Goal: Information Seeking & Learning: Learn about a topic

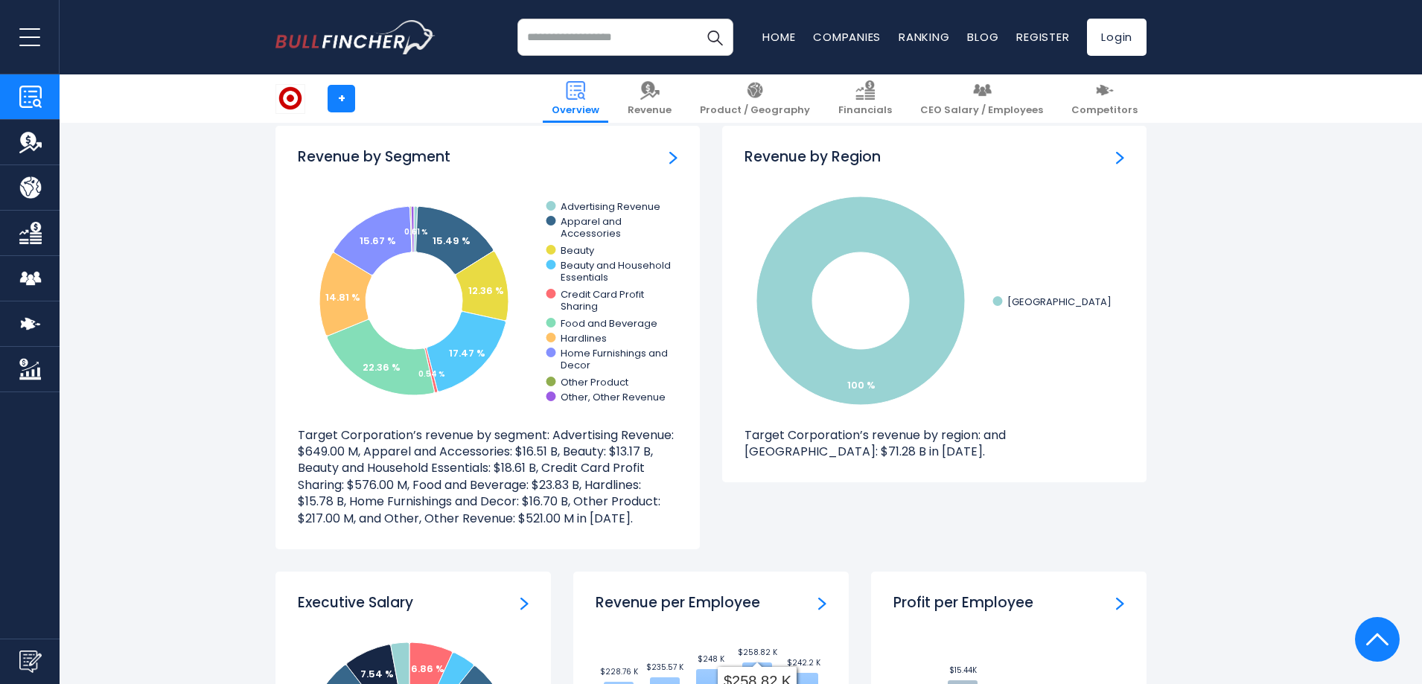
scroll to position [1341, 0]
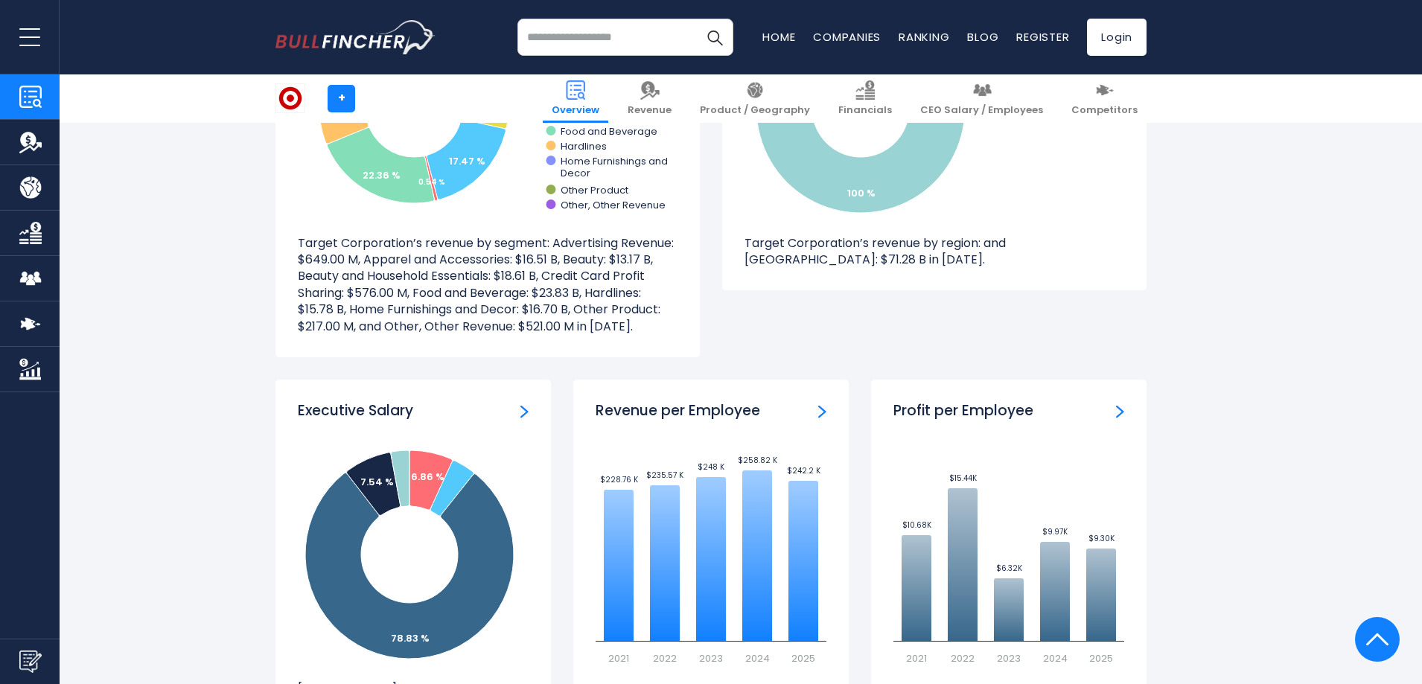
scroll to position [1638, 0]
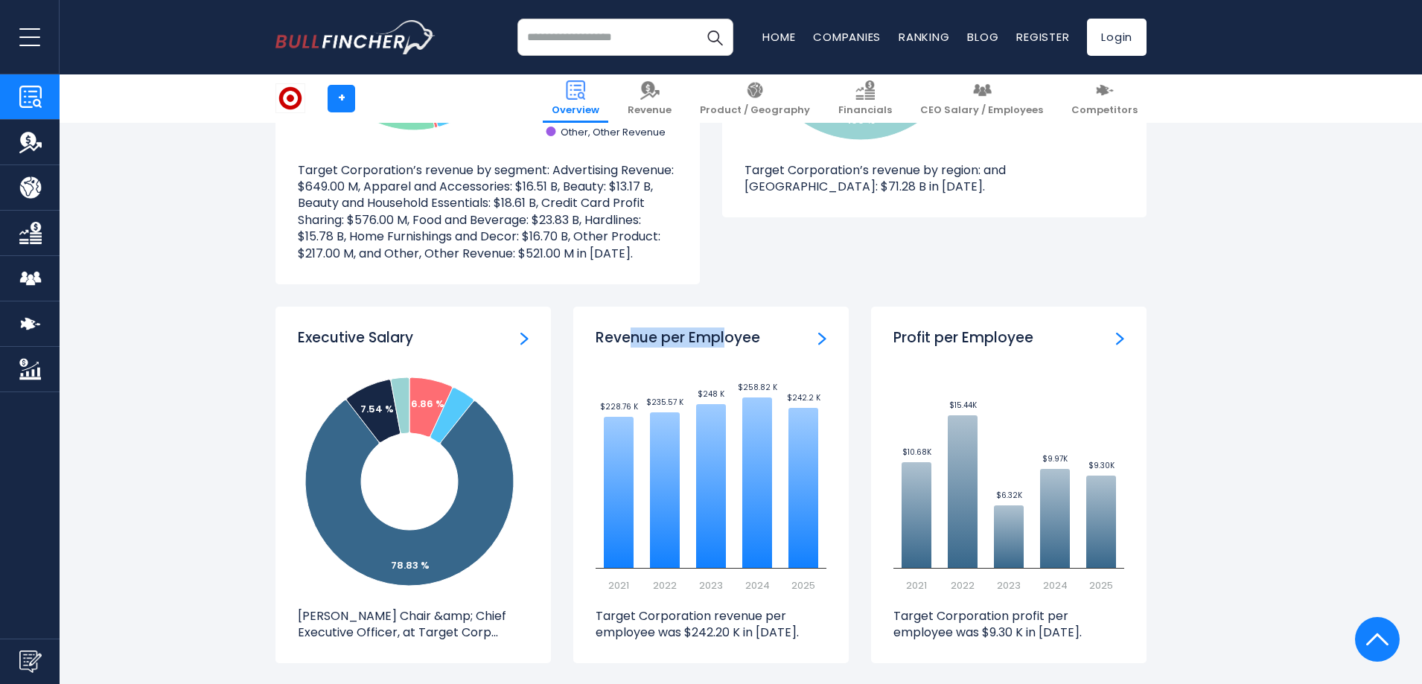
drag, startPoint x: 633, startPoint y: 341, endPoint x: 728, endPoint y: 338, distance: 95.3
click at [728, 338] on h3 "Revenue per Employee" at bounding box center [678, 338] width 165 height 19
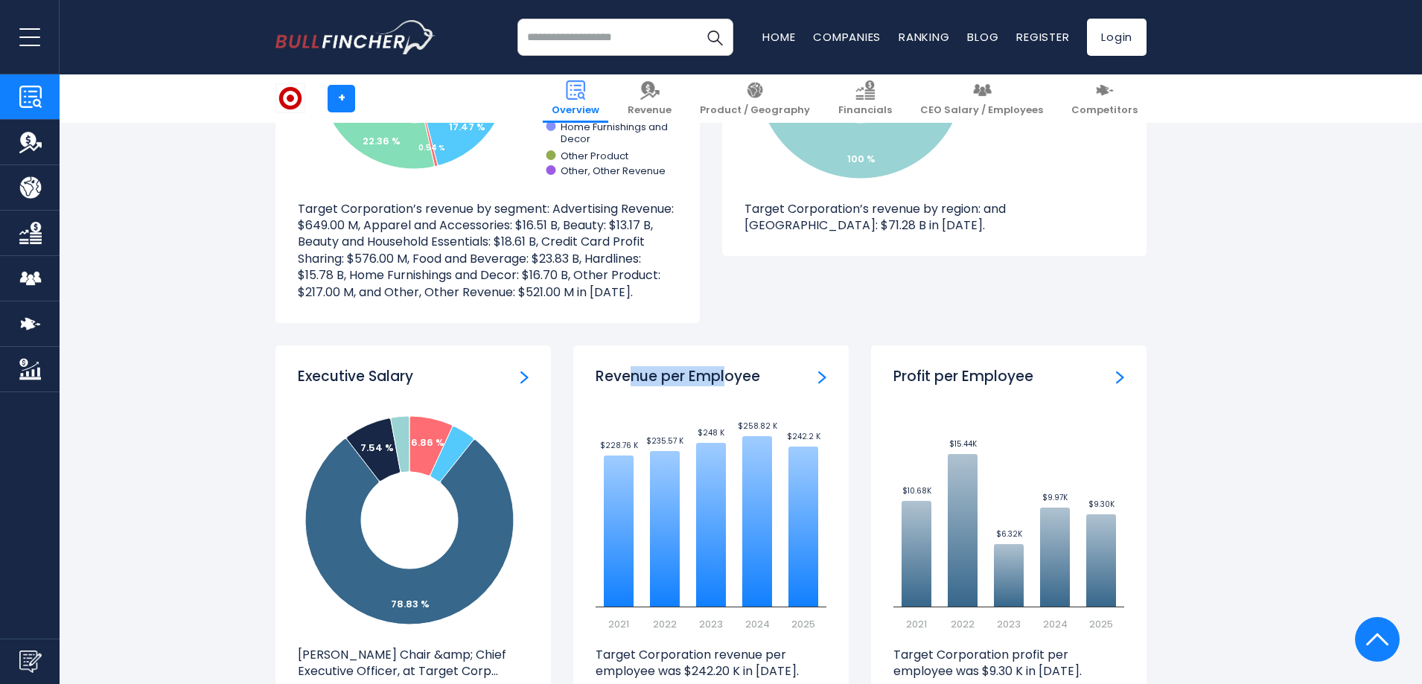
scroll to position [1490, 0]
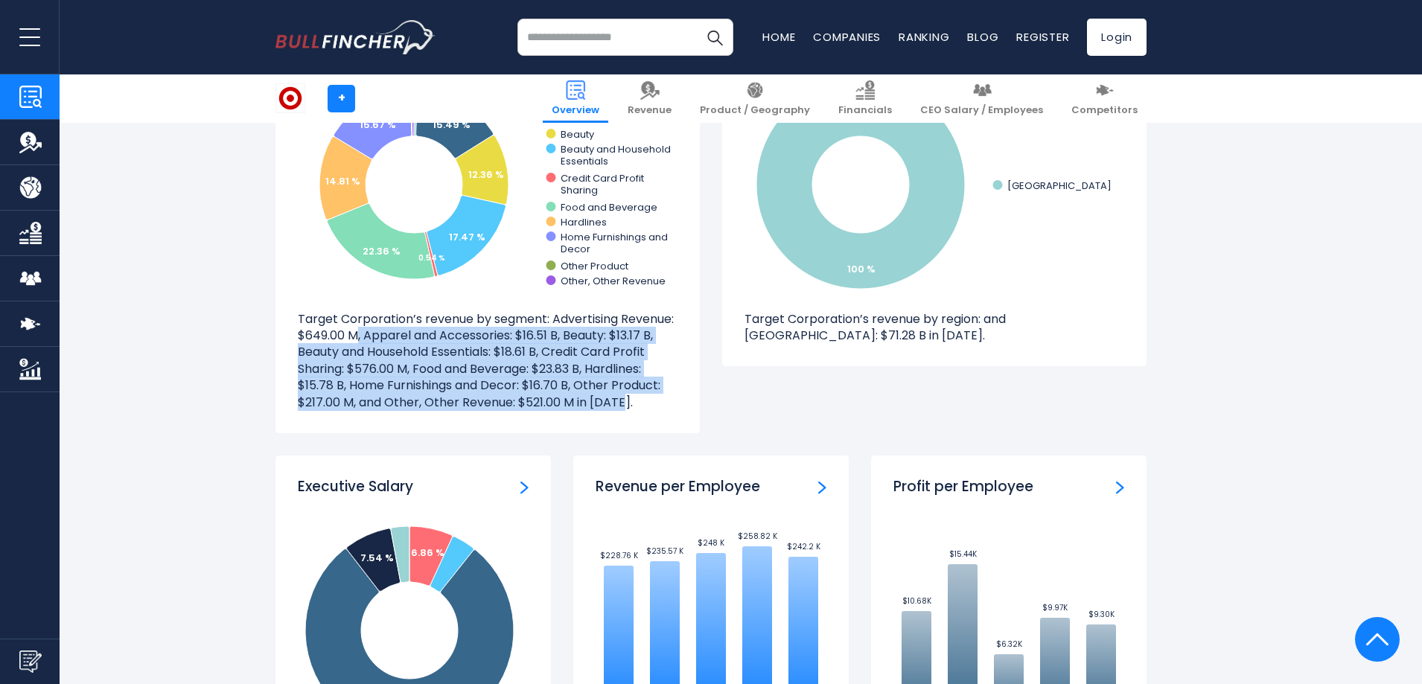
drag, startPoint x: 359, startPoint y: 333, endPoint x: 625, endPoint y: 403, distance: 275.7
click at [625, 403] on p "Target Corporation’s revenue by segment: Advertising Revenue: $649.00 M, Appare…" at bounding box center [488, 361] width 380 height 100
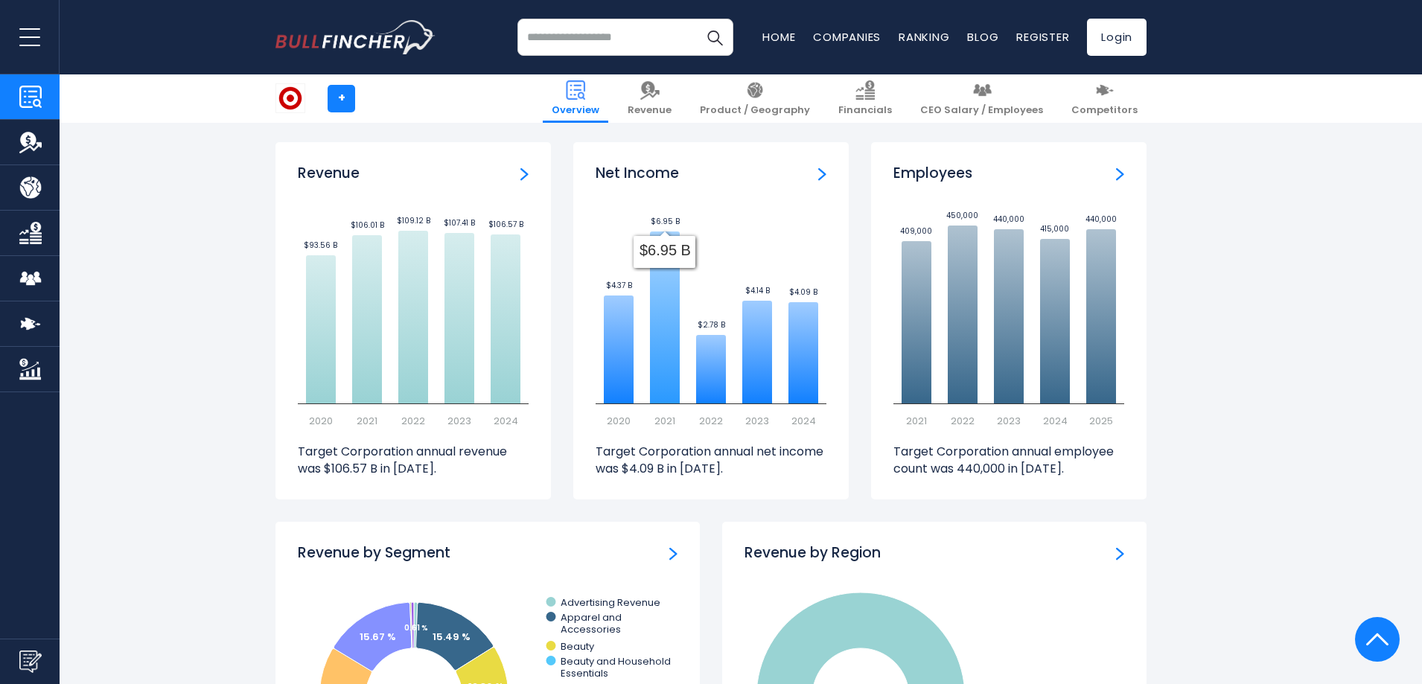
scroll to position [968, 0]
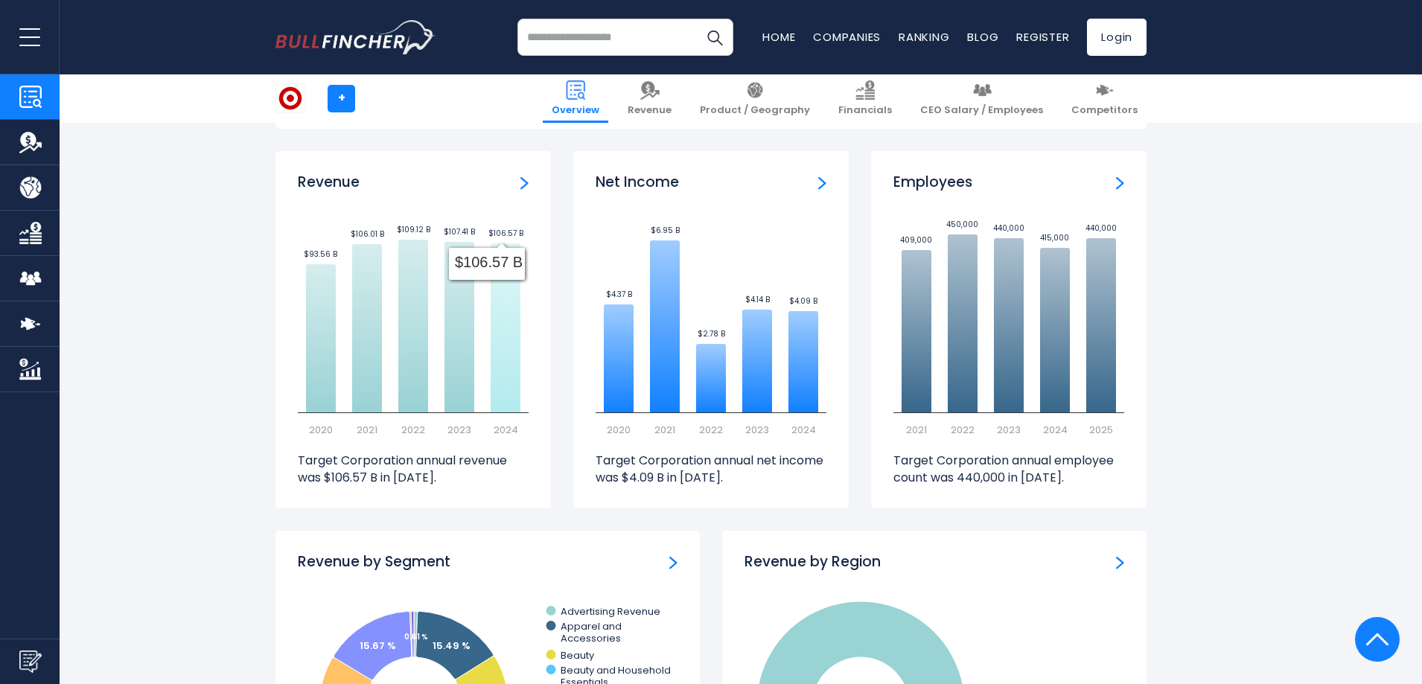
click at [502, 354] on icon at bounding box center [506, 327] width 30 height 169
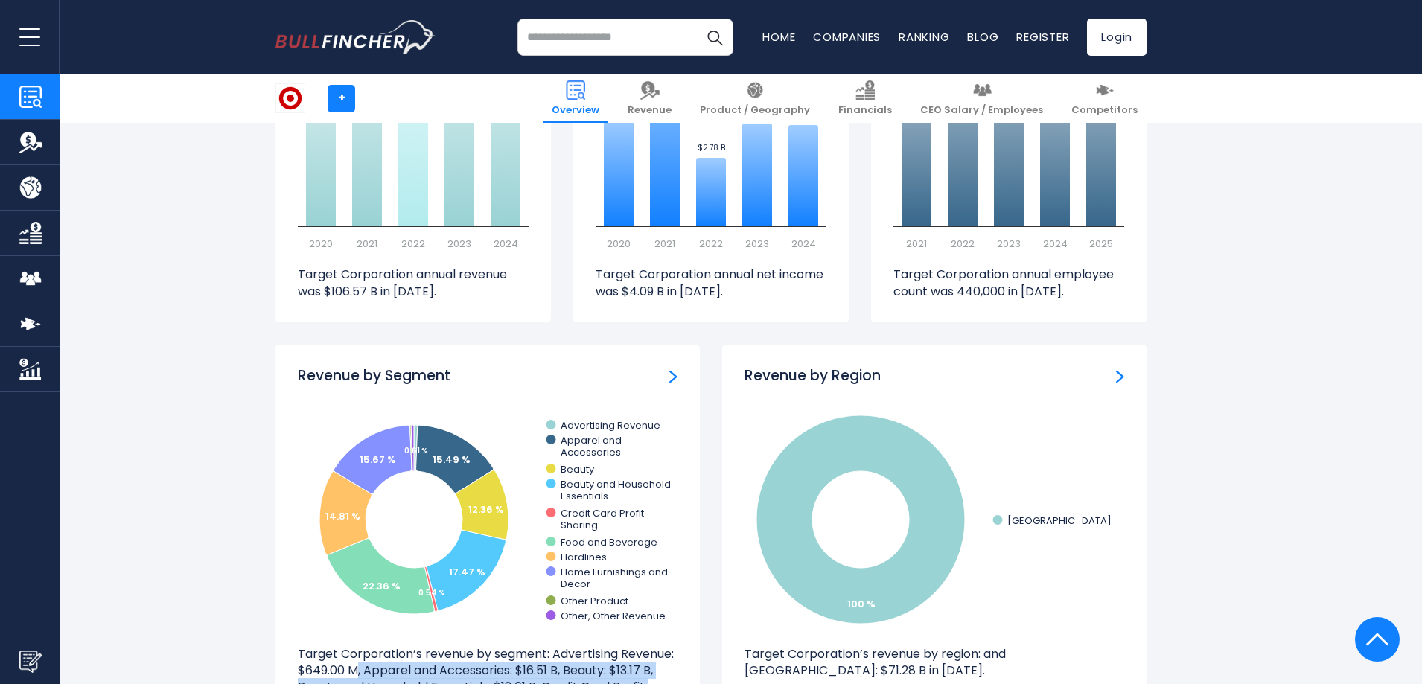
scroll to position [1043, 0]
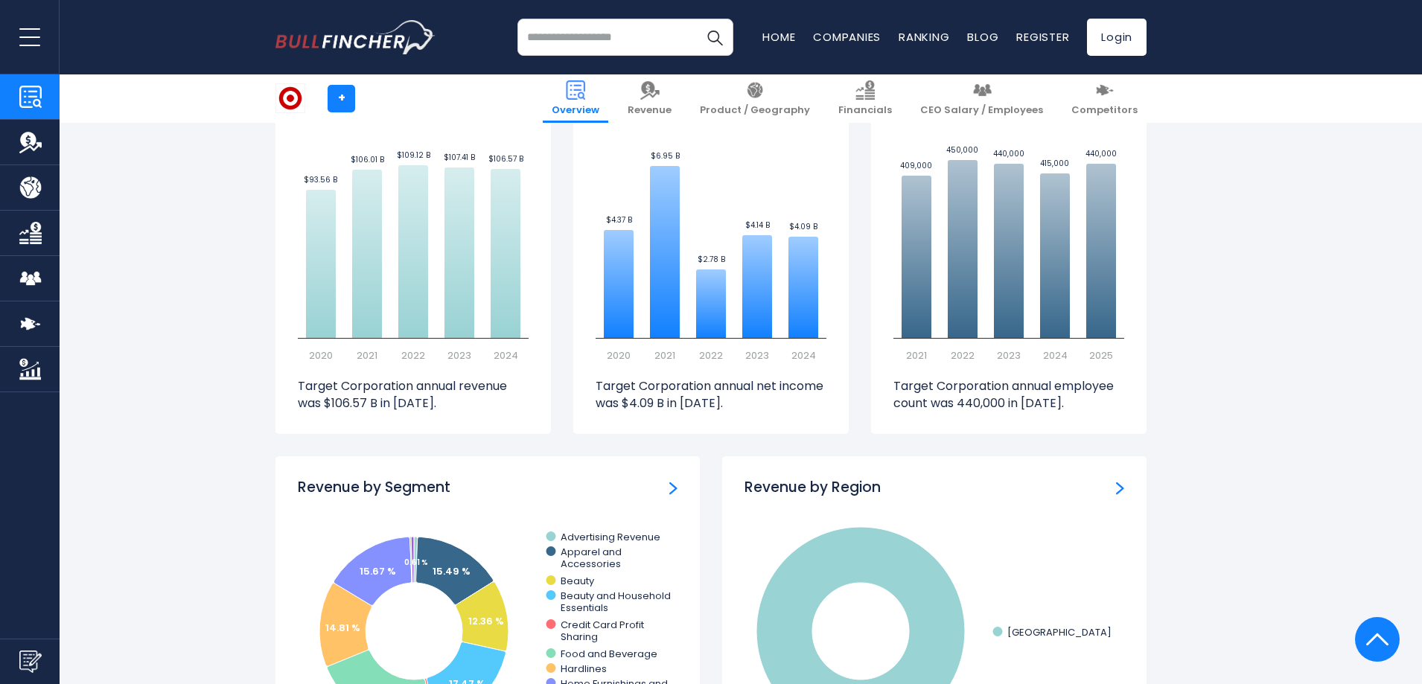
click at [667, 484] on div "Revenue by Segment" at bounding box center [488, 488] width 380 height 19
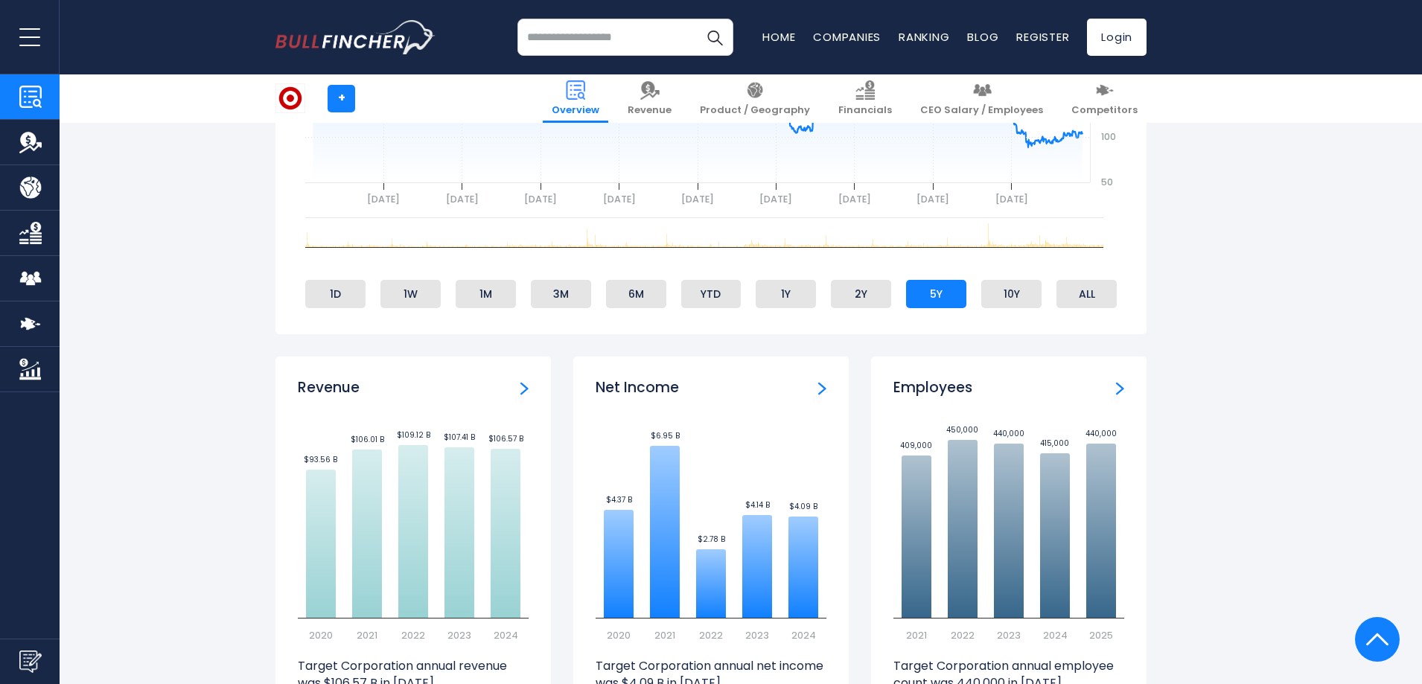
scroll to position [596, 0]
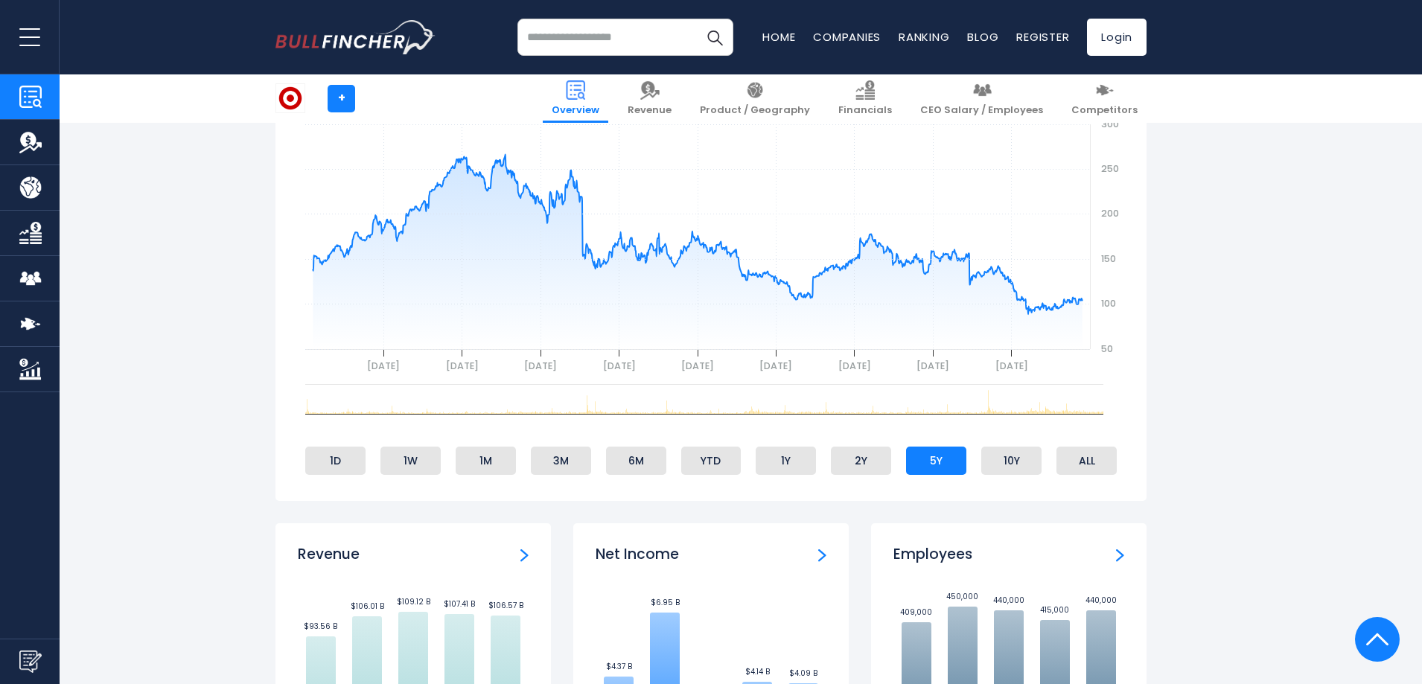
click at [383, 43] on img "Go to homepage" at bounding box center [355, 37] width 160 height 34
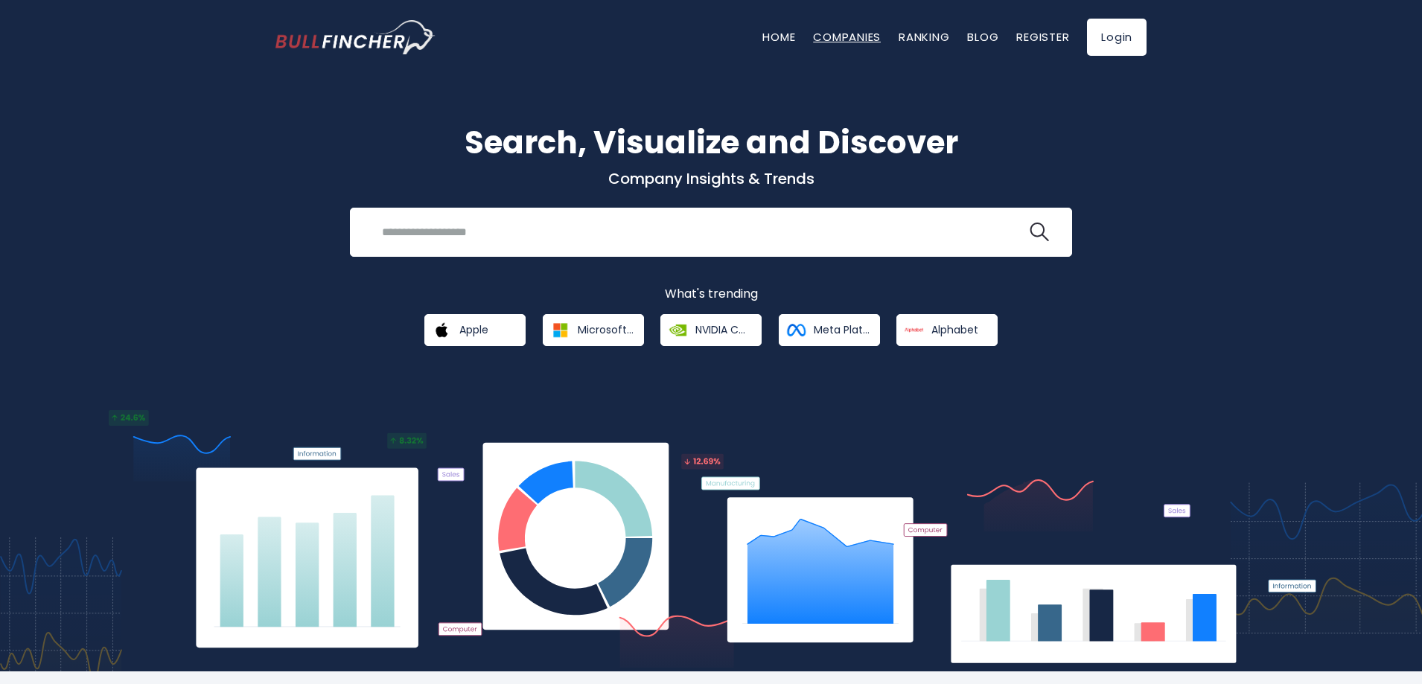
click at [828, 37] on link "Companies" at bounding box center [847, 37] width 68 height 16
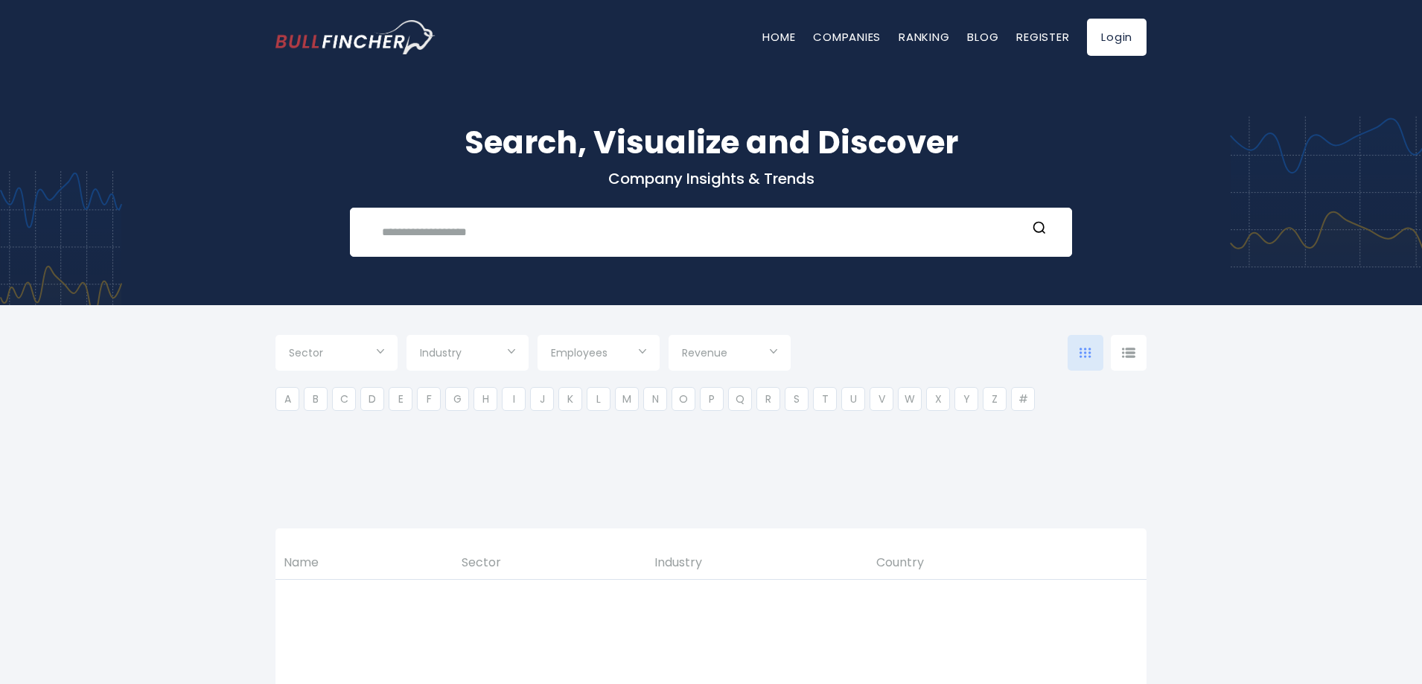
type input "***"
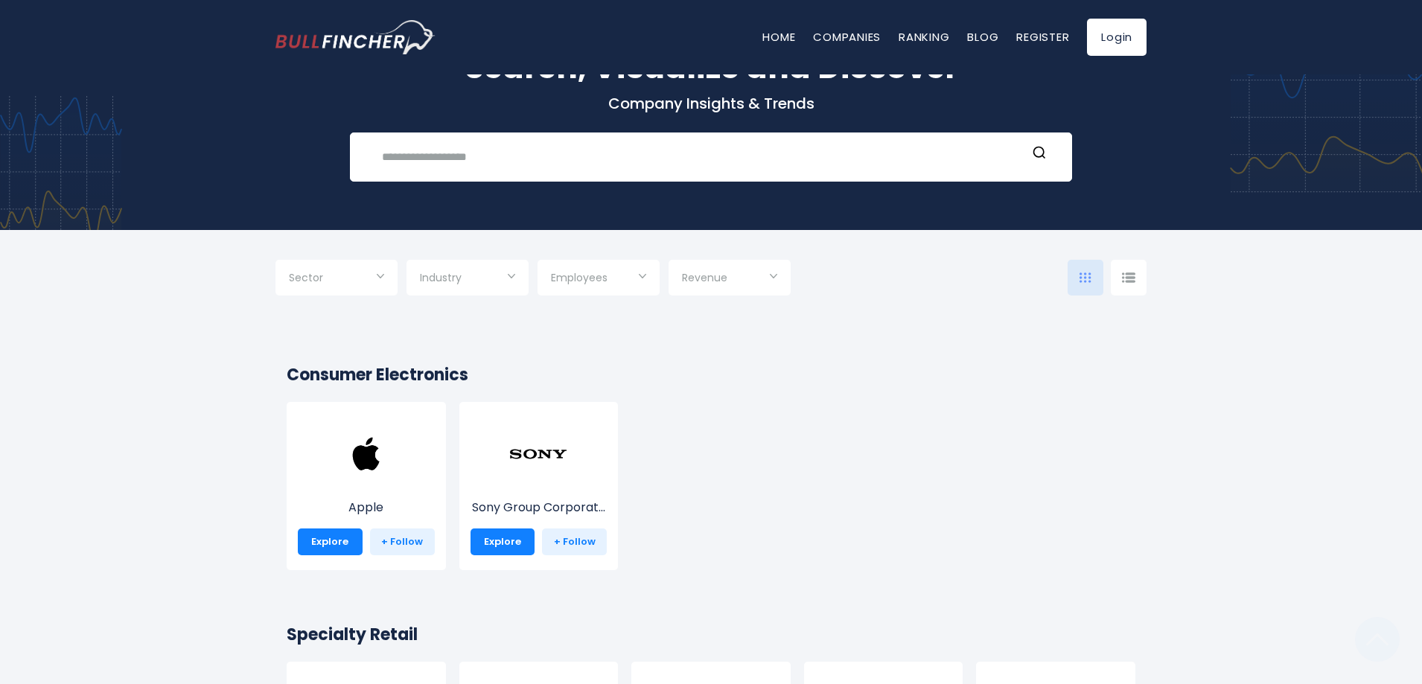
scroll to position [74, 0]
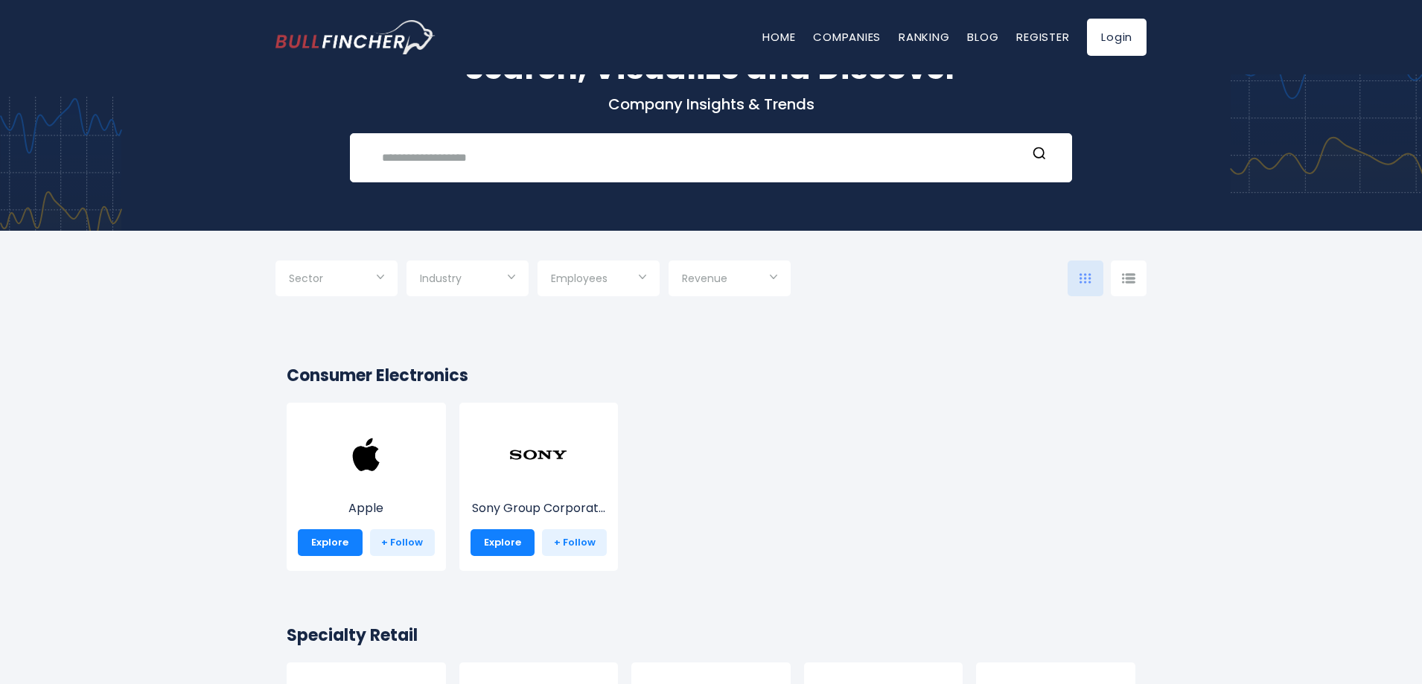
click at [362, 276] on input "Selection" at bounding box center [336, 279] width 95 height 27
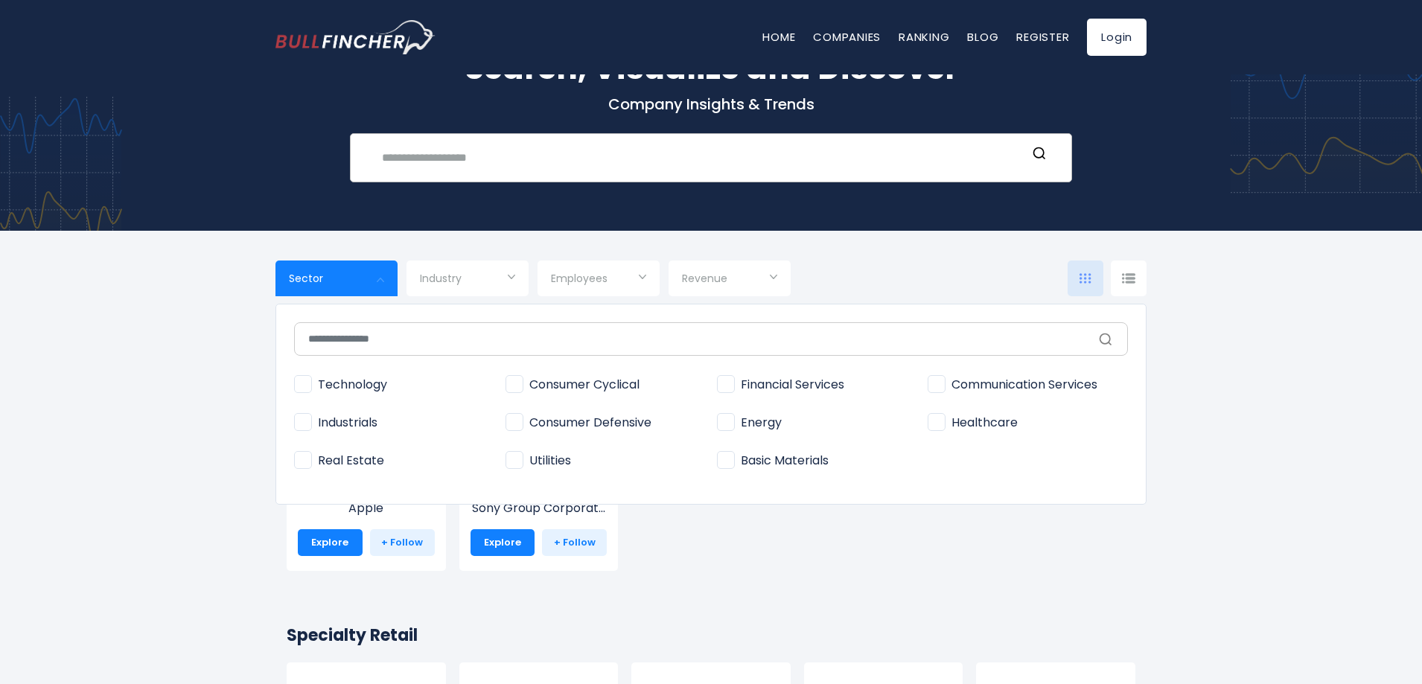
click at [460, 168] on input "text" at bounding box center [700, 158] width 654 height 28
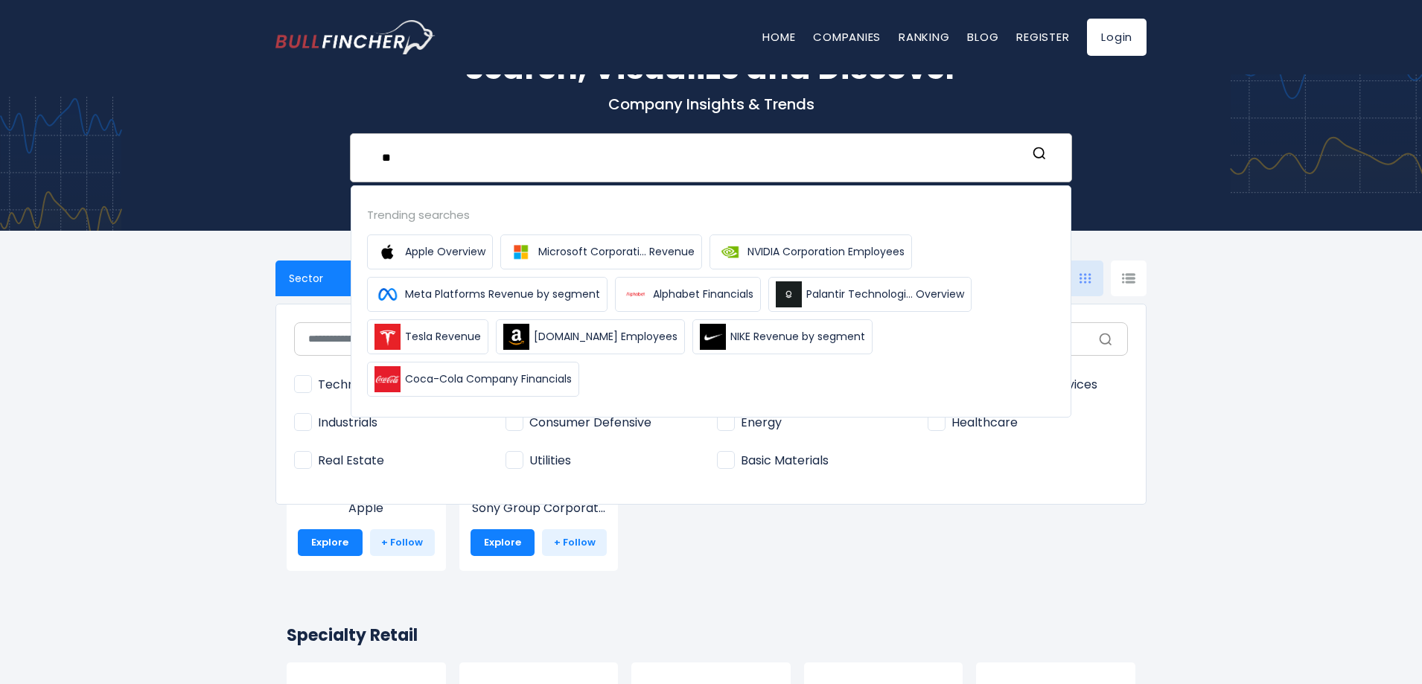
type input "*"
type input "******"
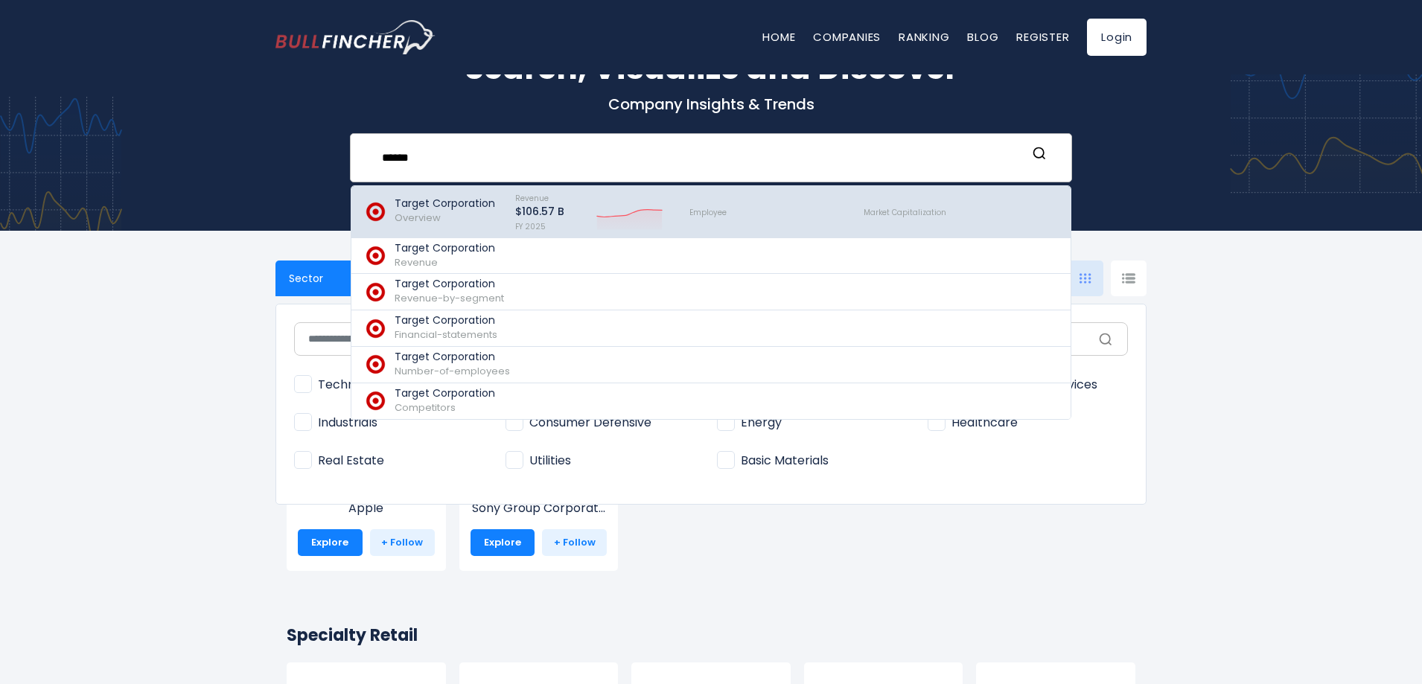
click at [466, 203] on p "Target Corporation" at bounding box center [445, 203] width 100 height 13
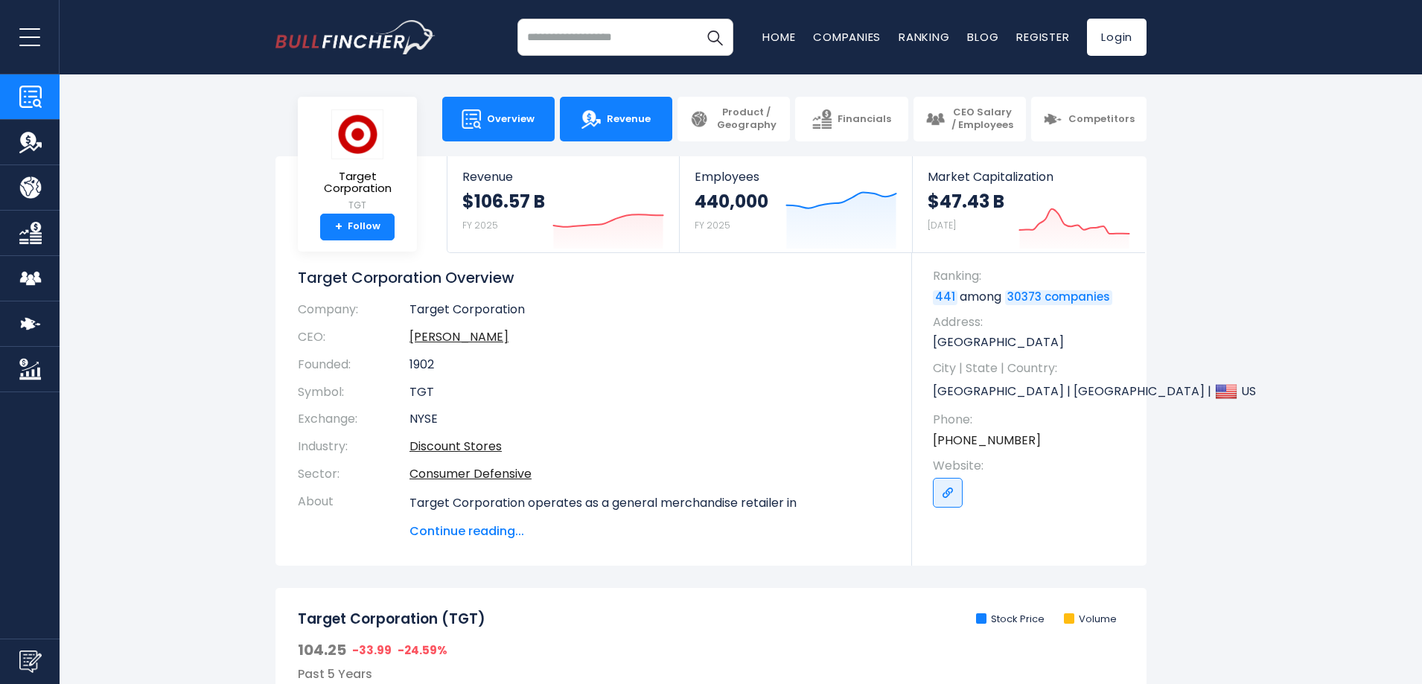
click at [640, 123] on span "Revenue" at bounding box center [629, 119] width 44 height 13
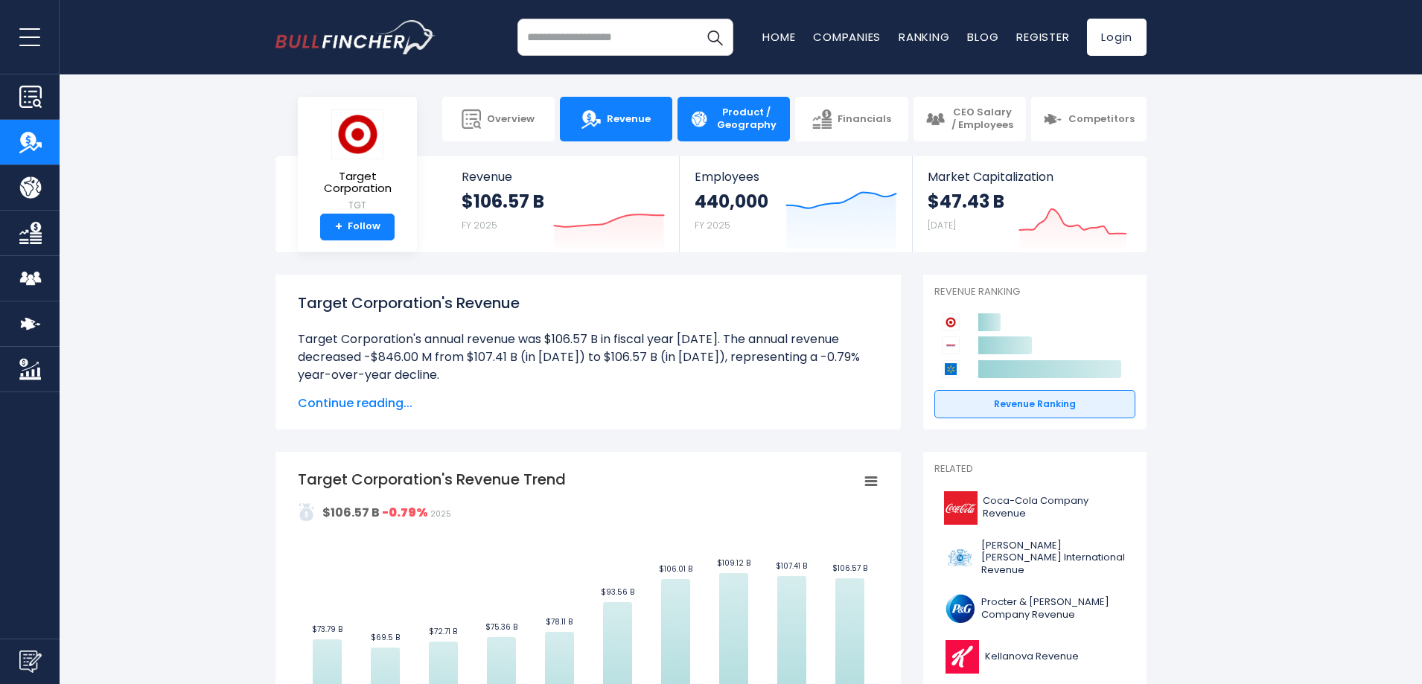
click at [762, 130] on span "Product / Geography" at bounding box center [746, 118] width 63 height 25
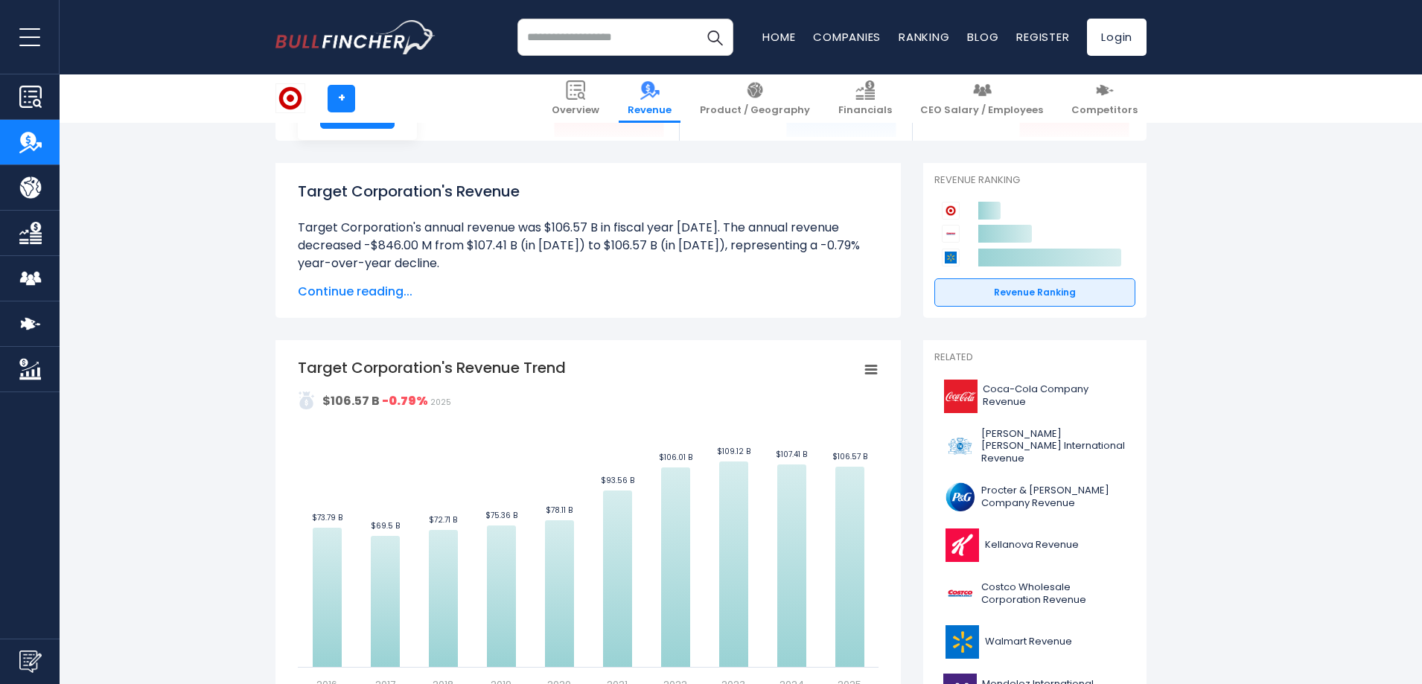
scroll to position [298, 0]
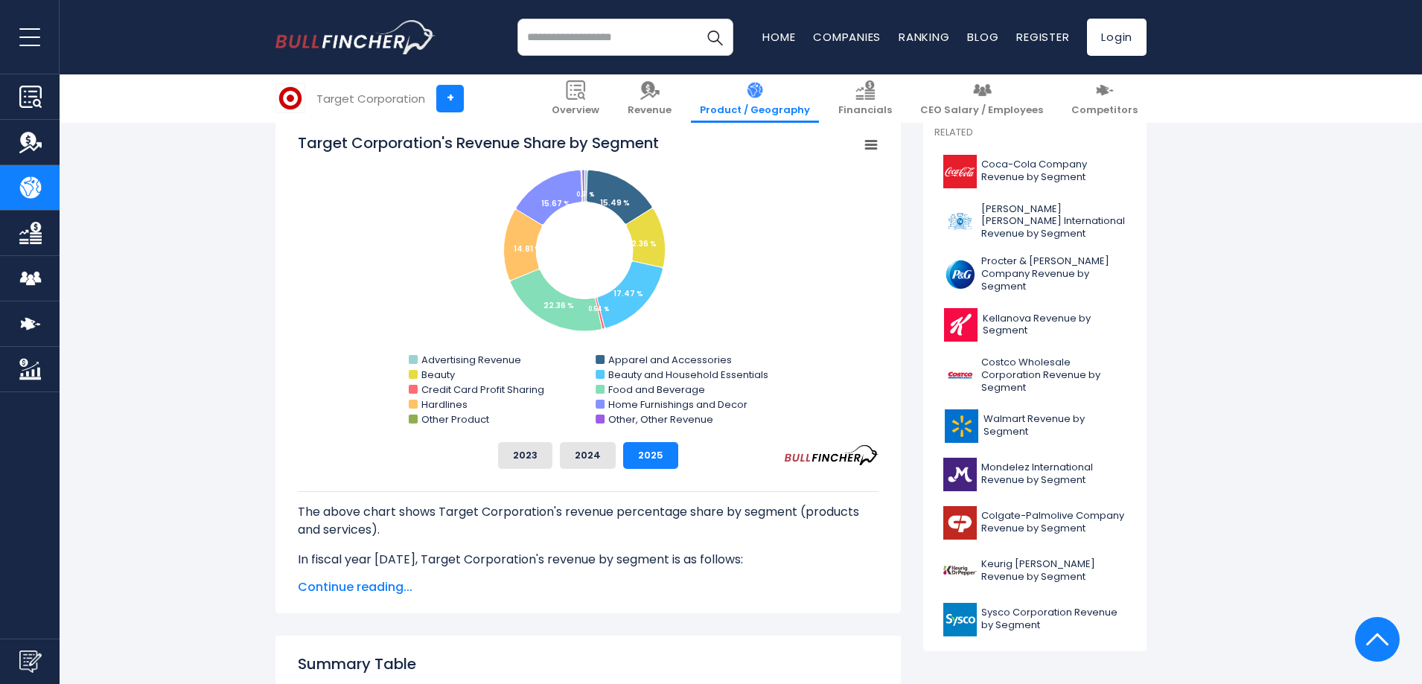
scroll to position [372, 0]
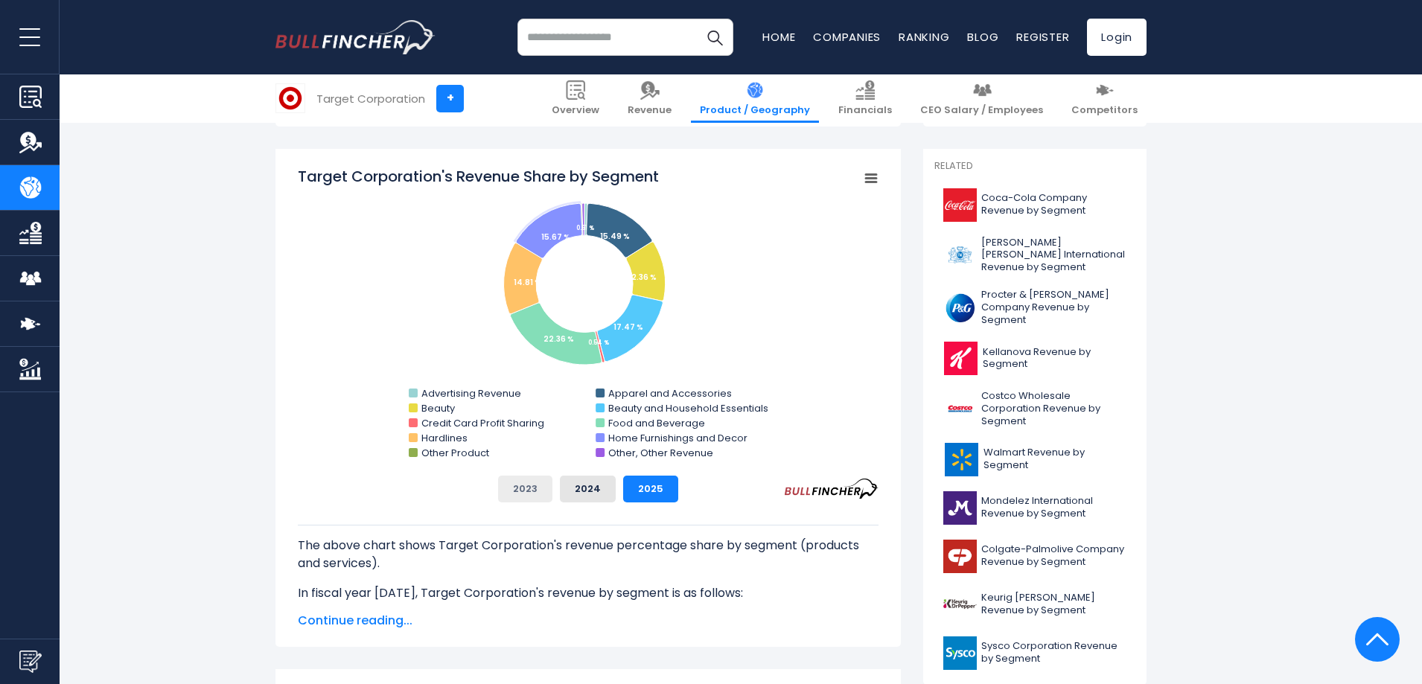
click at [536, 486] on button "2023" at bounding box center [525, 489] width 54 height 27
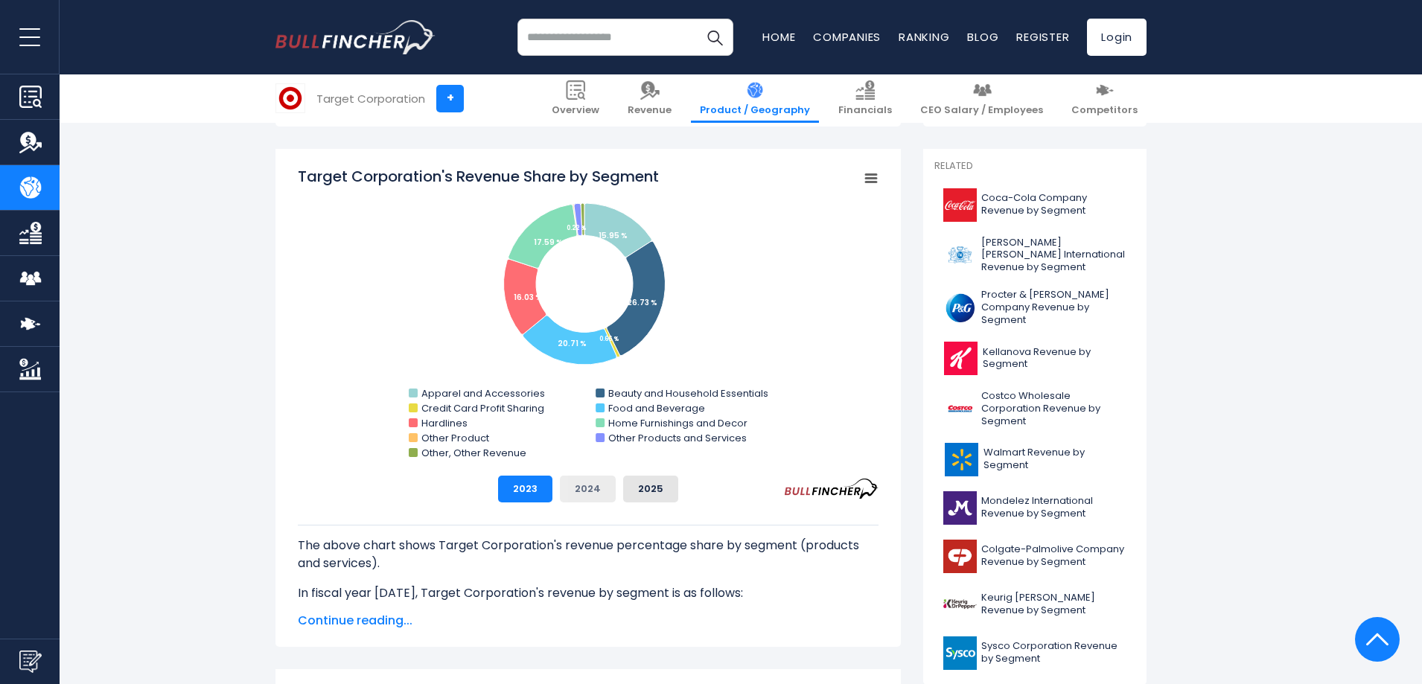
click at [590, 494] on button "2024" at bounding box center [588, 489] width 56 height 27
click at [663, 491] on button "2025" at bounding box center [650, 489] width 55 height 27
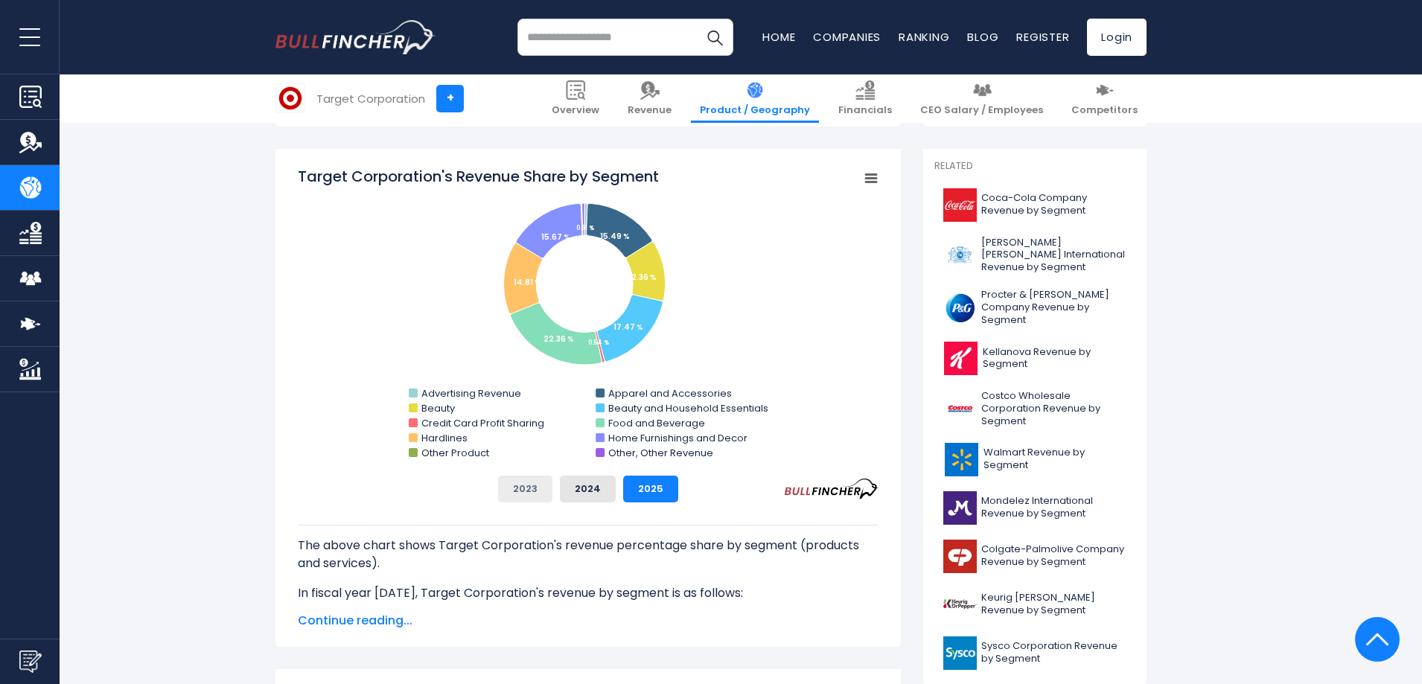
click at [517, 489] on button "2023" at bounding box center [525, 489] width 54 height 27
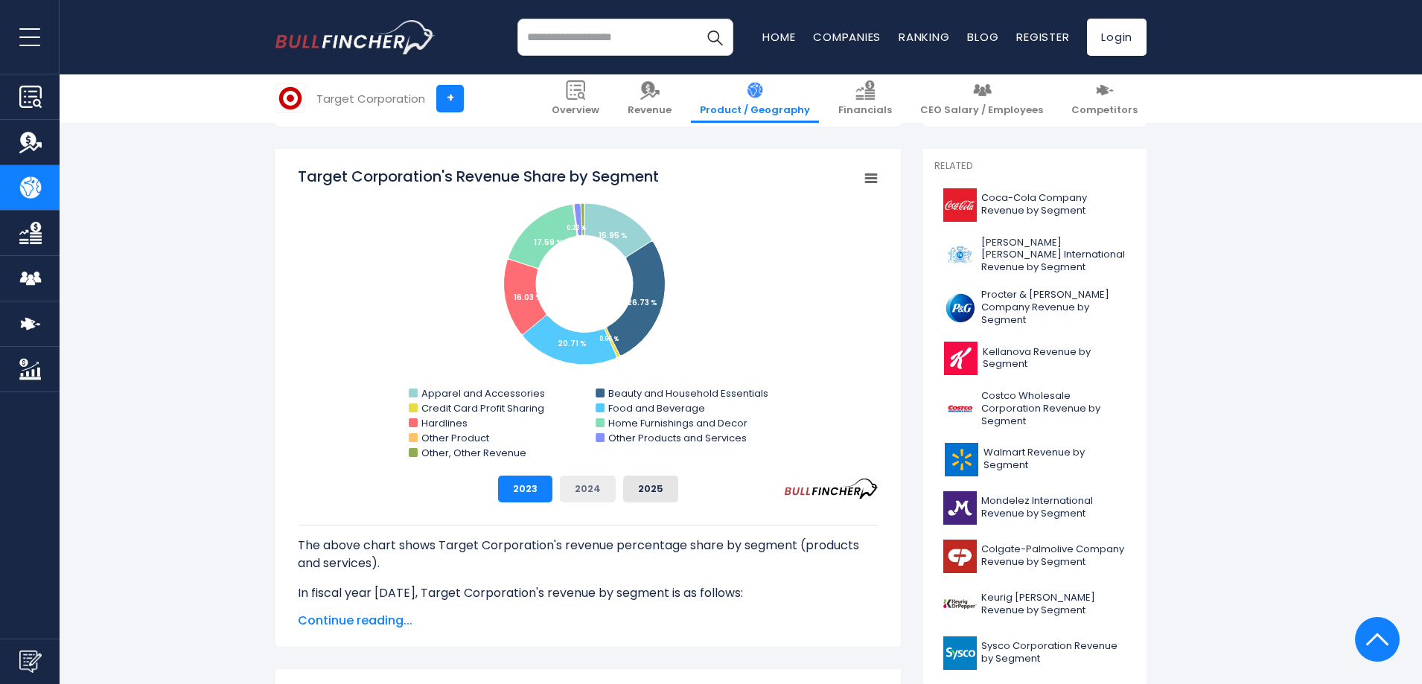
click at [578, 491] on button "2024" at bounding box center [588, 489] width 56 height 27
click at [643, 491] on button "2025" at bounding box center [650, 489] width 55 height 27
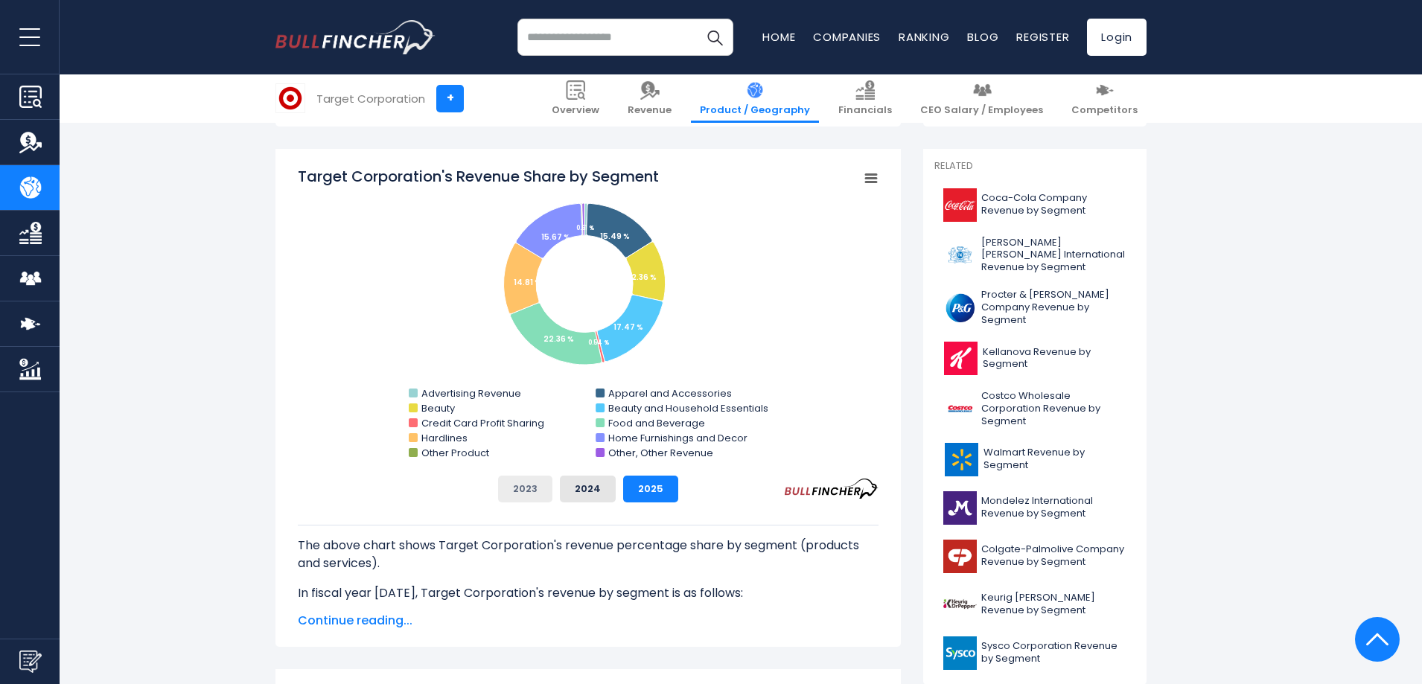
click at [517, 493] on button "2023" at bounding box center [525, 489] width 54 height 27
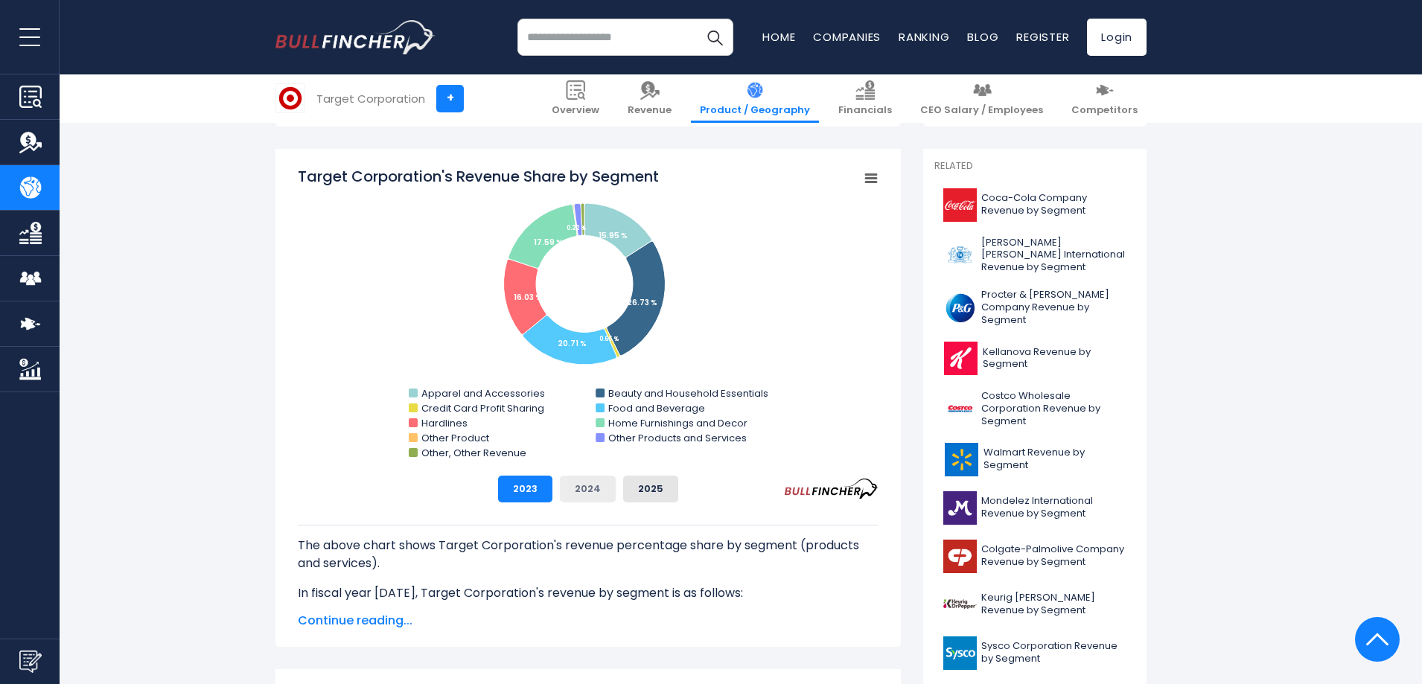
click at [593, 488] on button "2024" at bounding box center [588, 489] width 56 height 27
click at [654, 485] on button "2025" at bounding box center [650, 489] width 55 height 27
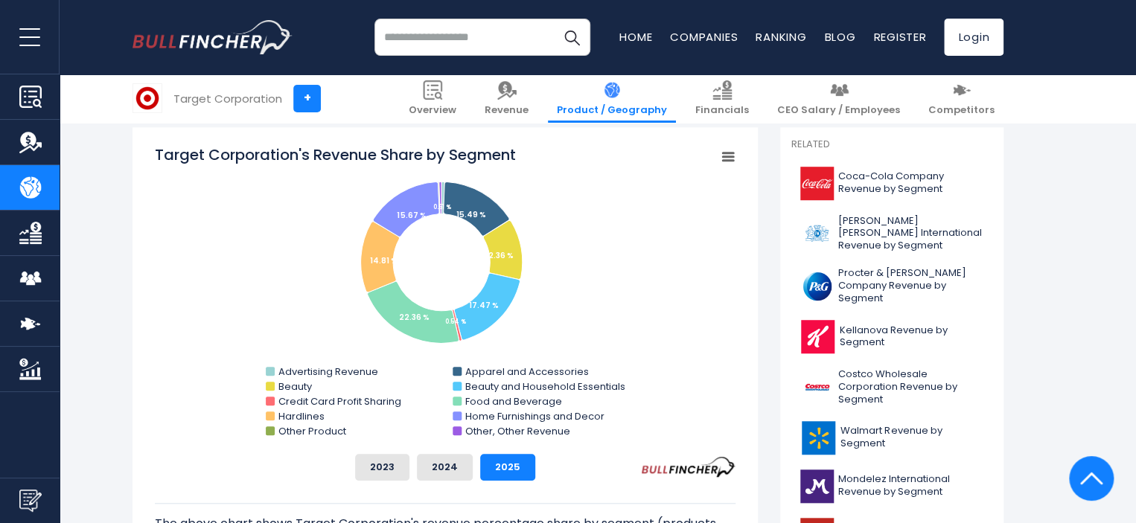
scroll to position [464, 0]
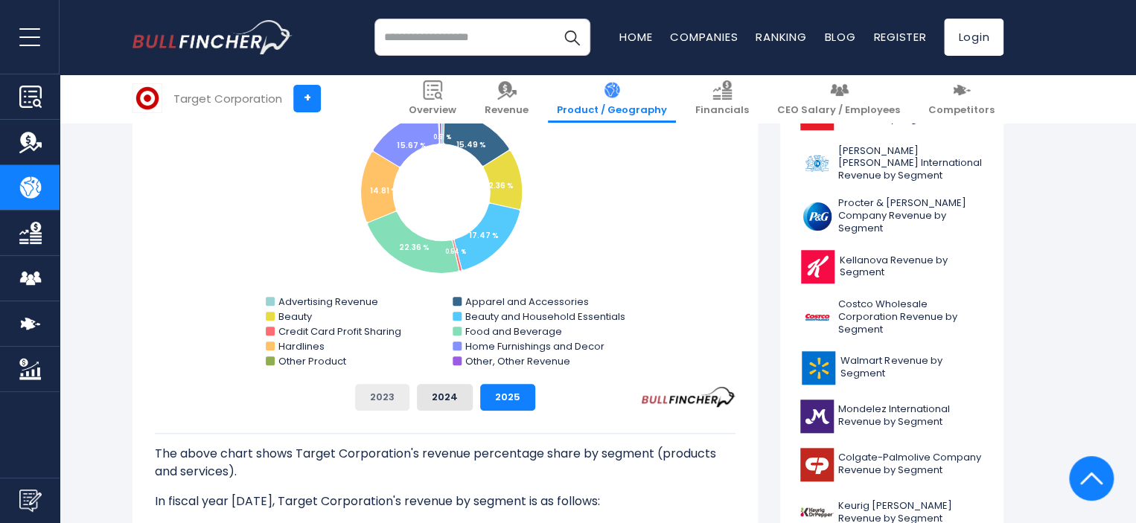
click at [365, 402] on button "2023" at bounding box center [382, 397] width 54 height 27
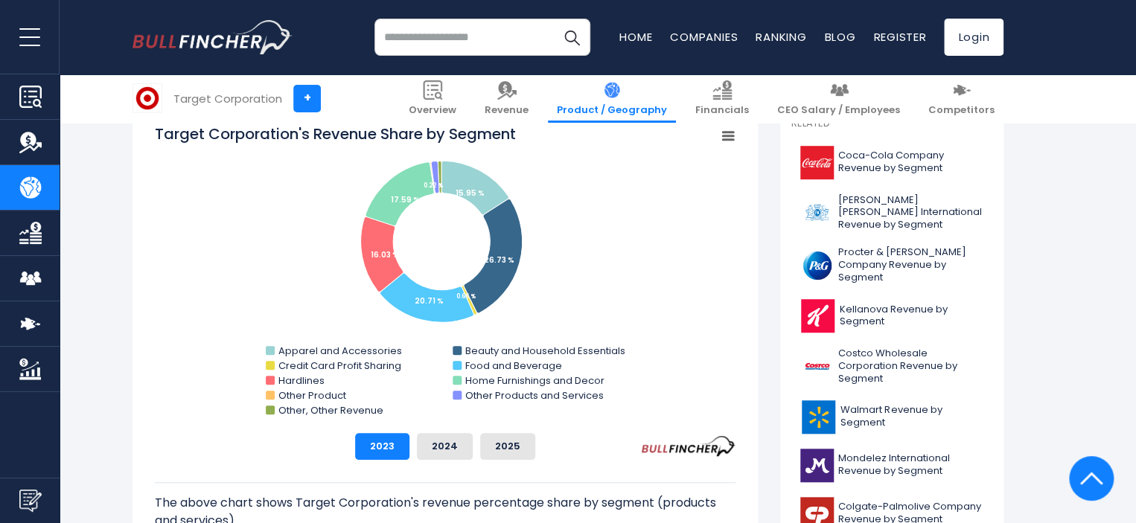
scroll to position [389, 0]
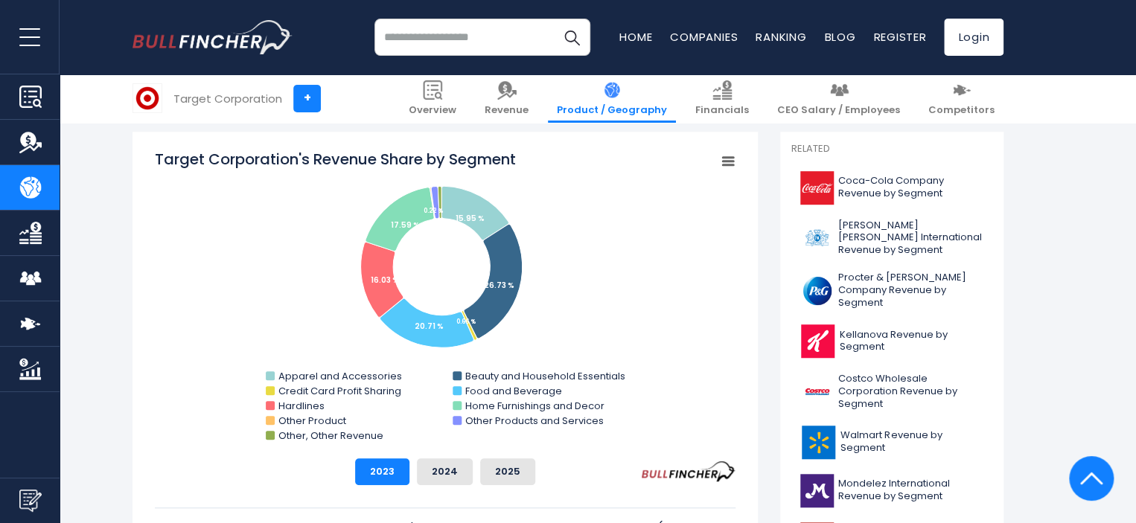
click at [444, 466] on button "2024" at bounding box center [445, 472] width 56 height 27
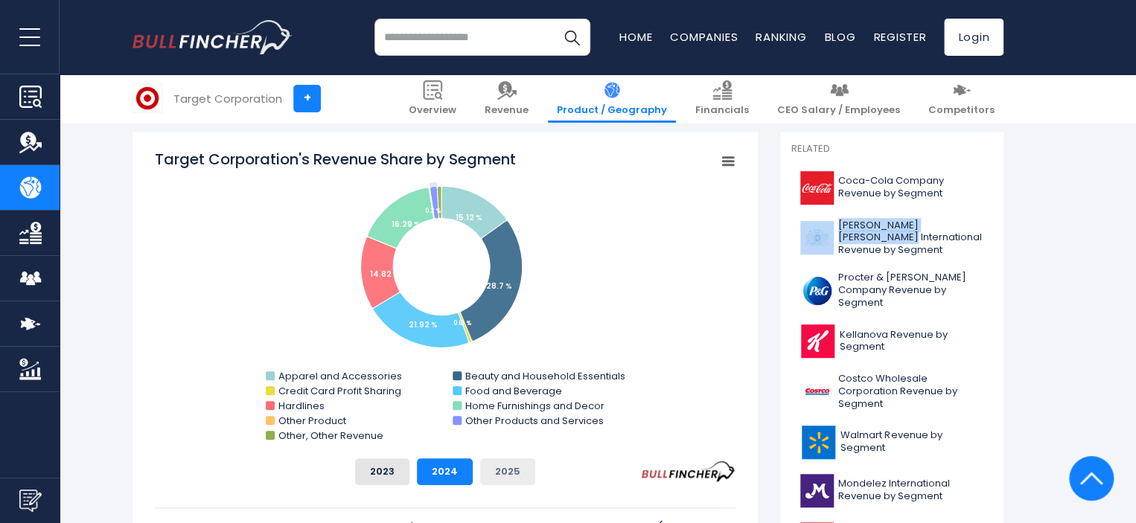
click at [505, 474] on button "2025" at bounding box center [507, 472] width 55 height 27
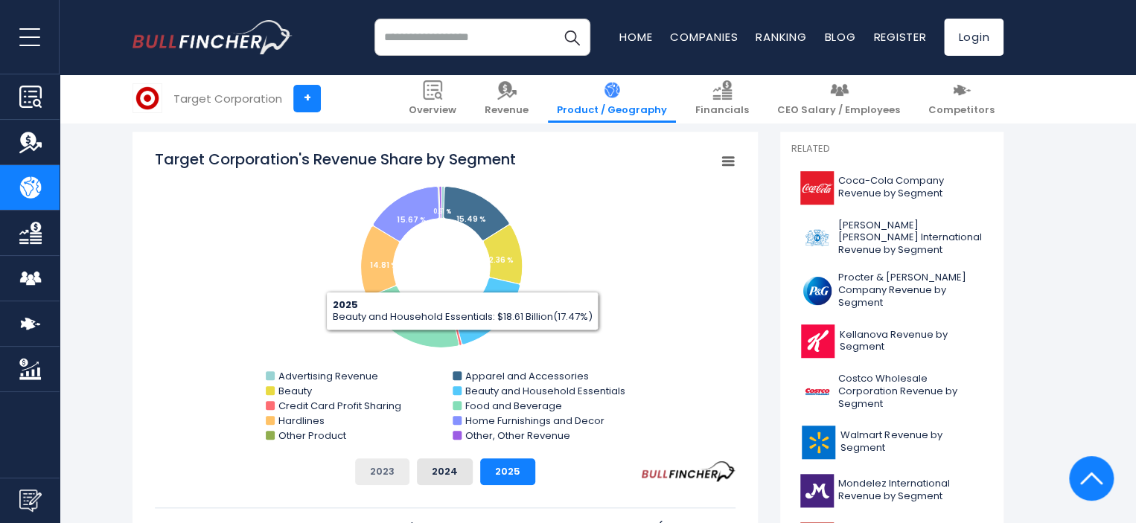
click at [387, 483] on button "2023" at bounding box center [382, 472] width 54 height 27
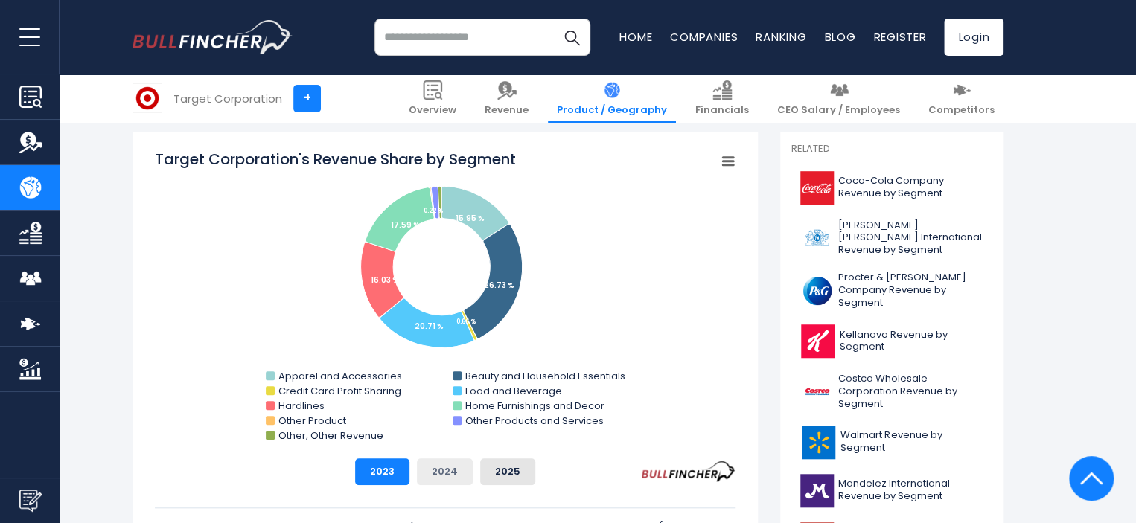
click at [435, 475] on button "2024" at bounding box center [445, 472] width 56 height 27
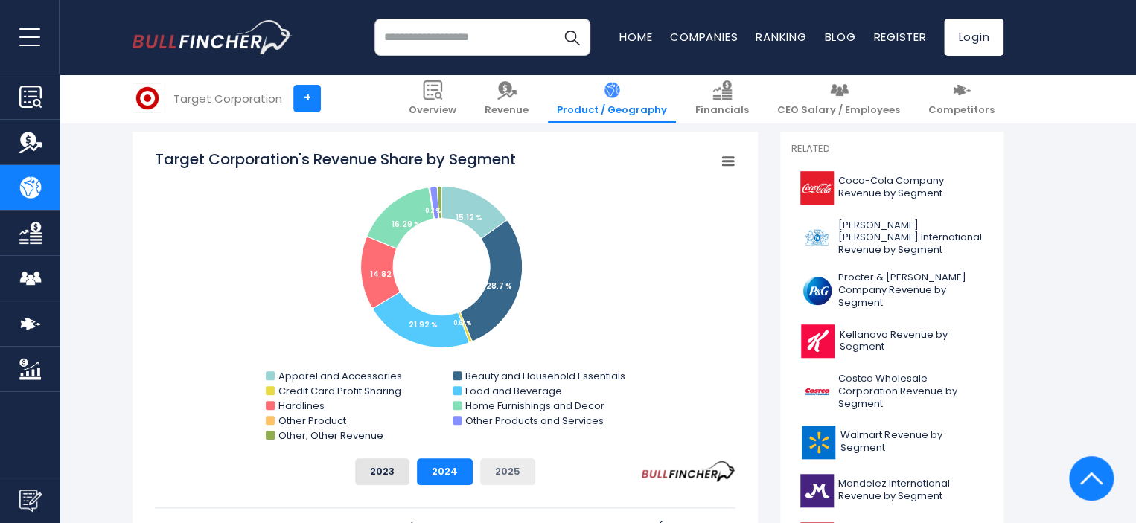
click at [500, 473] on button "2025" at bounding box center [507, 472] width 55 height 27
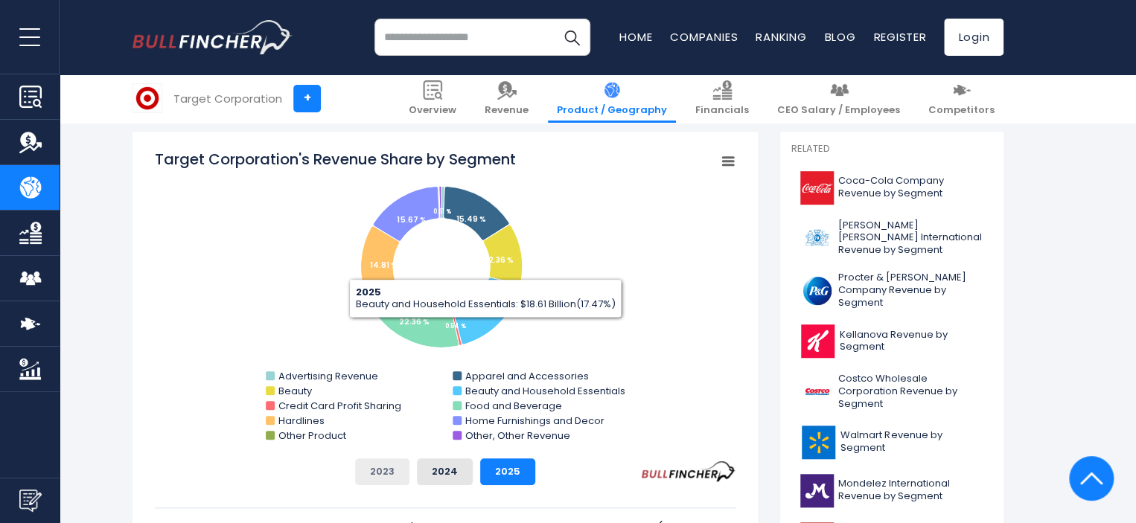
click at [378, 473] on button "2023" at bounding box center [382, 472] width 54 height 27
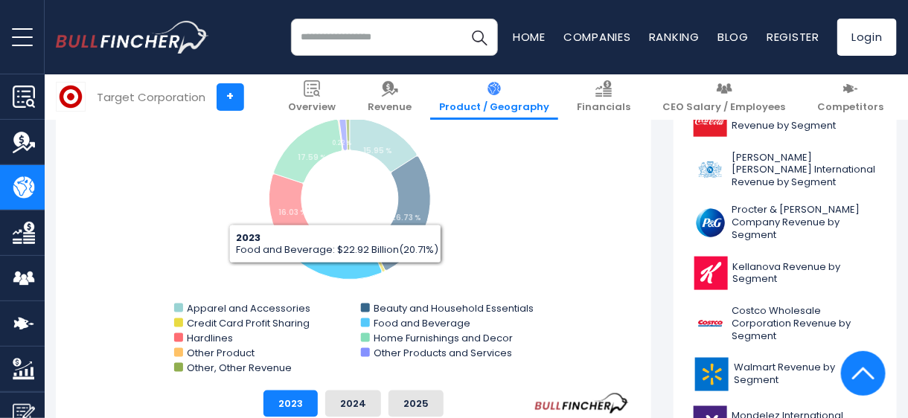
scroll to position [478, 0]
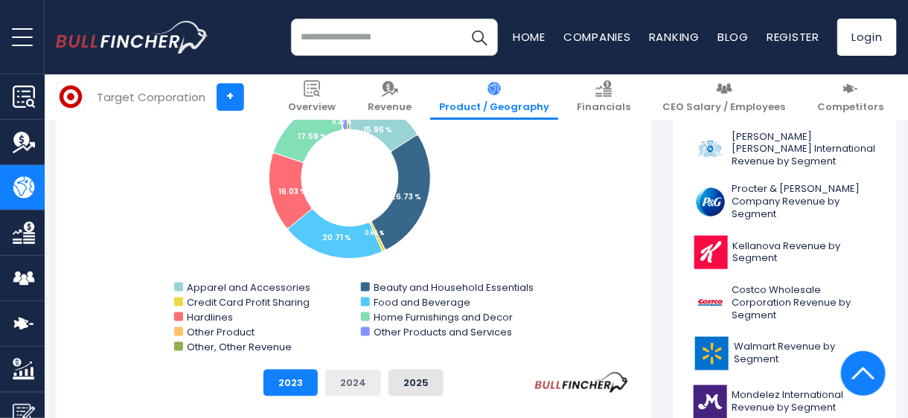
click at [349, 378] on button "2024" at bounding box center [353, 383] width 56 height 27
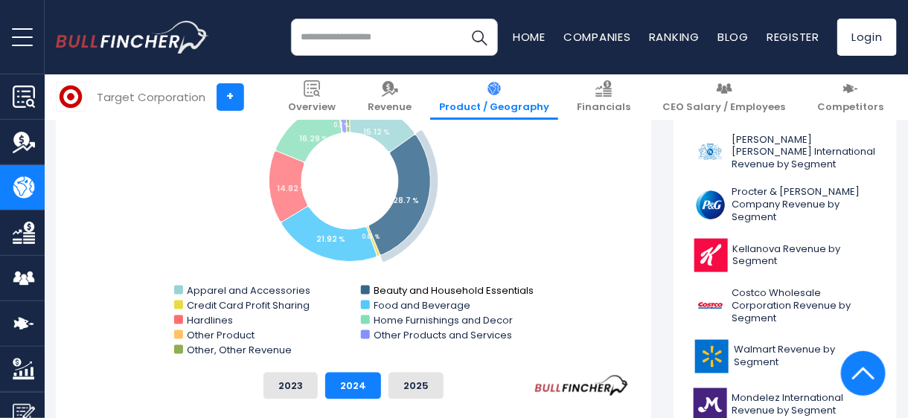
scroll to position [597, 0]
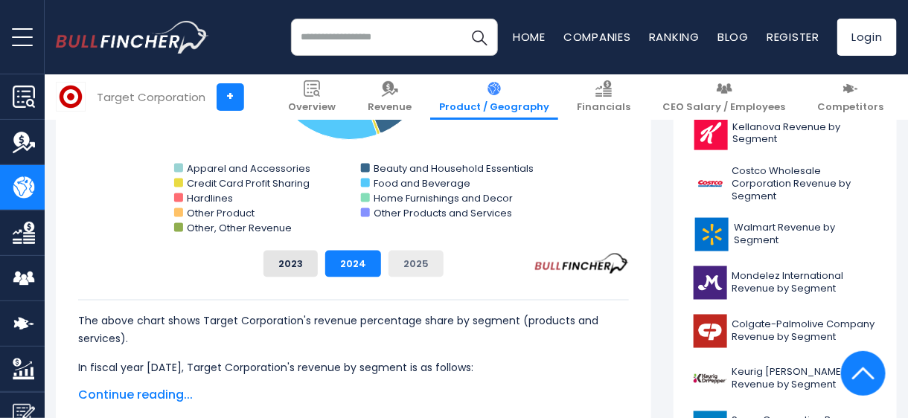
click at [409, 264] on button "2025" at bounding box center [416, 264] width 55 height 27
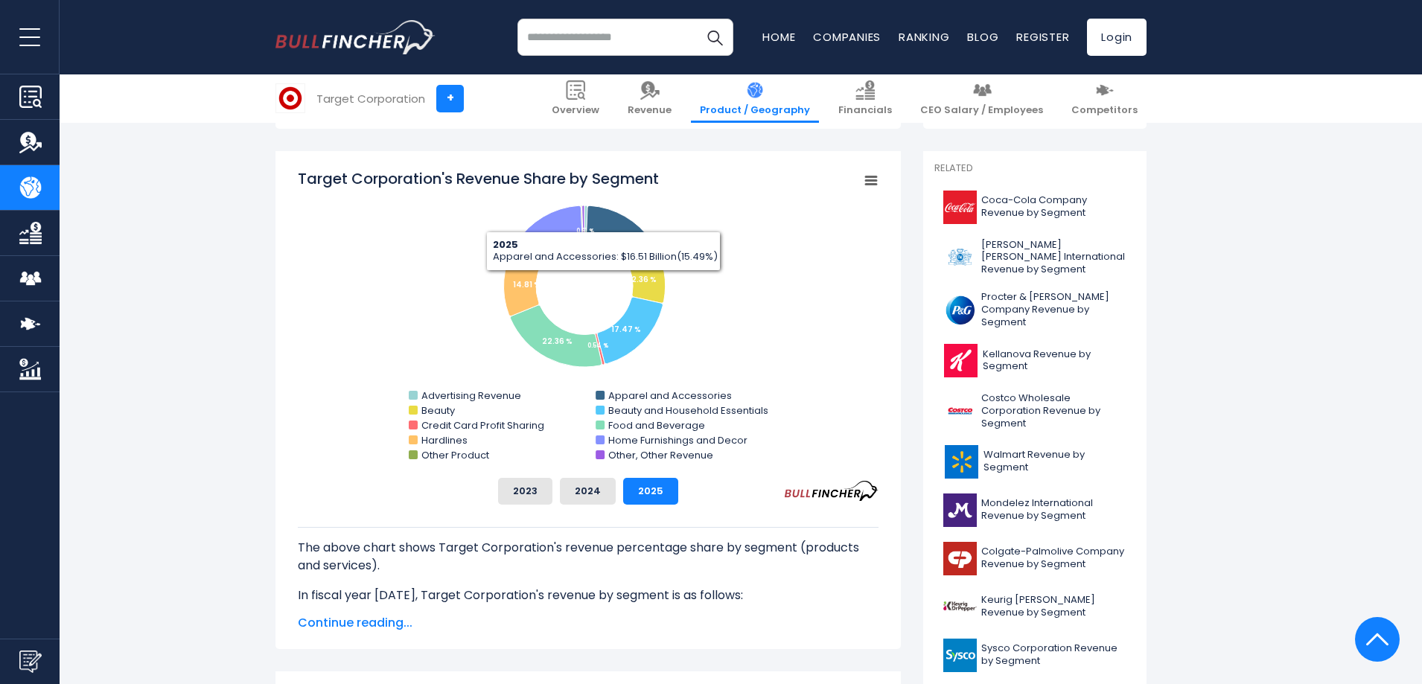
scroll to position [285, 0]
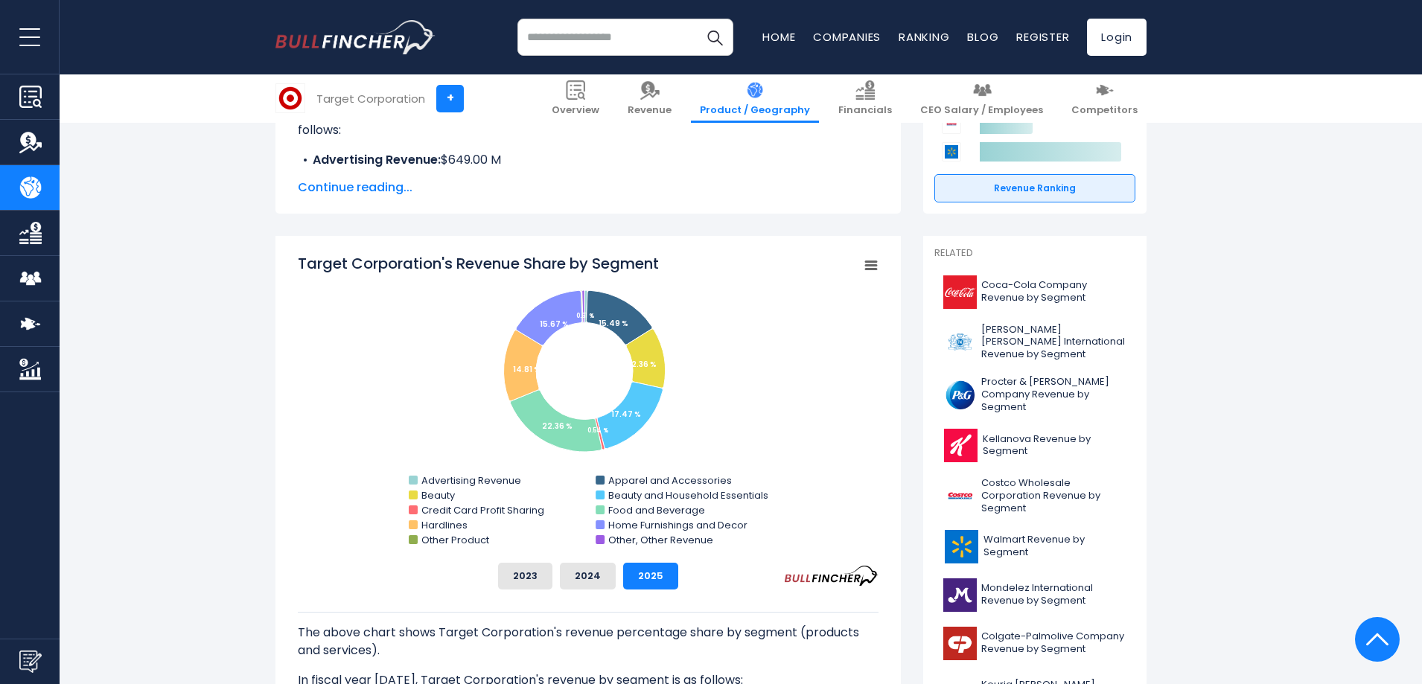
drag, startPoint x: 625, startPoint y: 42, endPoint x: 625, endPoint y: 57, distance: 14.9
click at [624, 42] on input "search" at bounding box center [625, 37] width 216 height 37
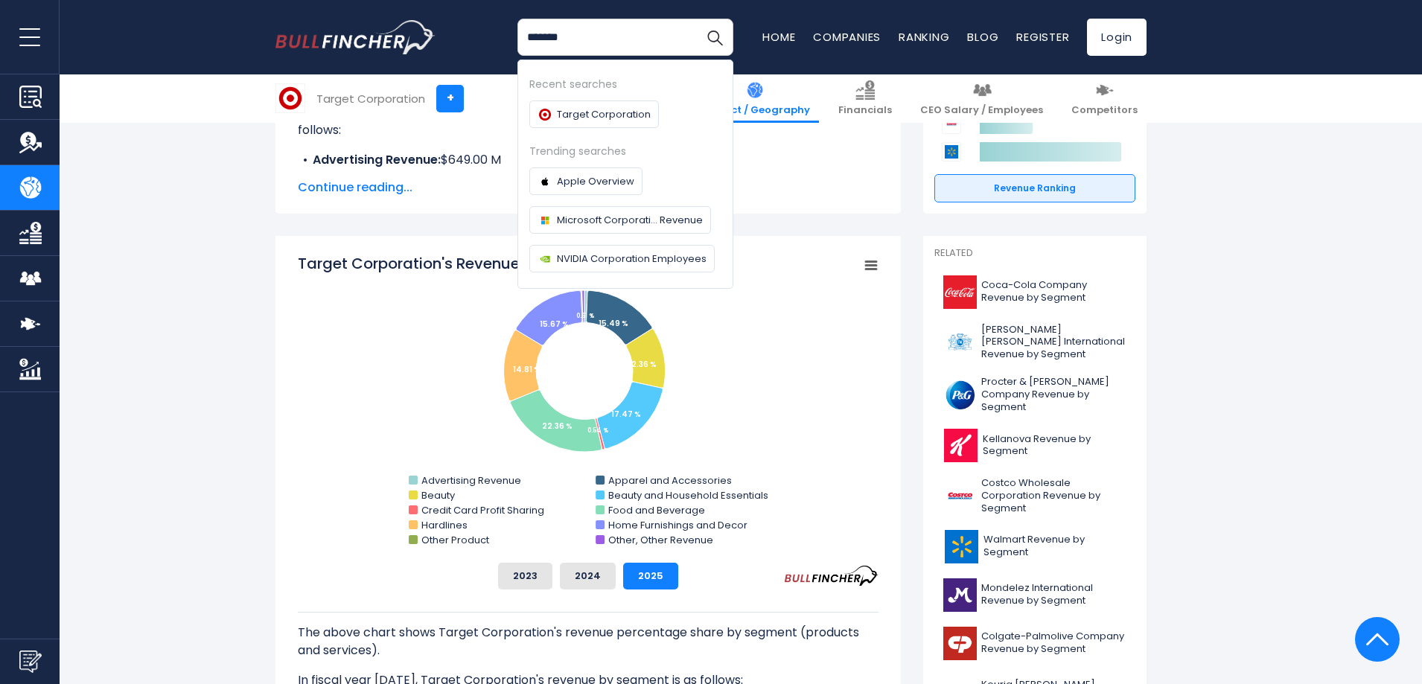
type input "*******"
click at [696, 19] on button "Search" at bounding box center [714, 37] width 37 height 37
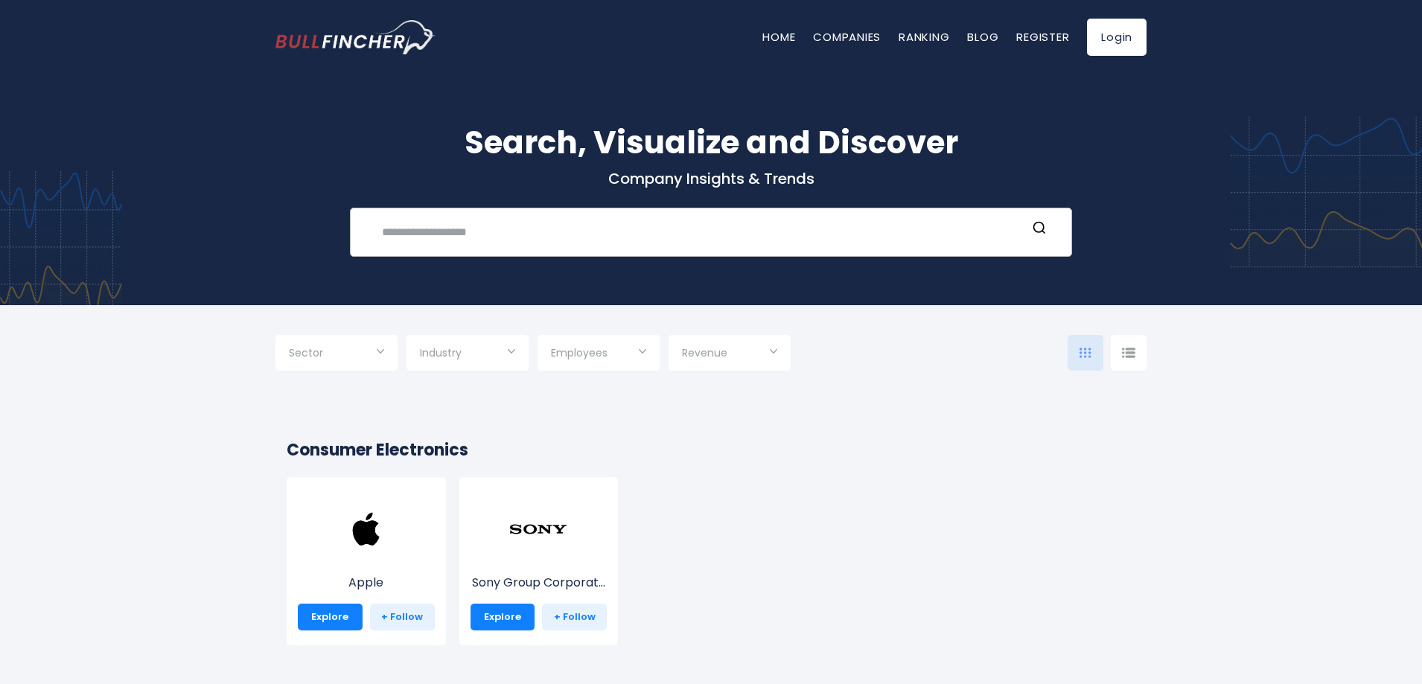
click at [553, 243] on input "text" at bounding box center [700, 232] width 654 height 28
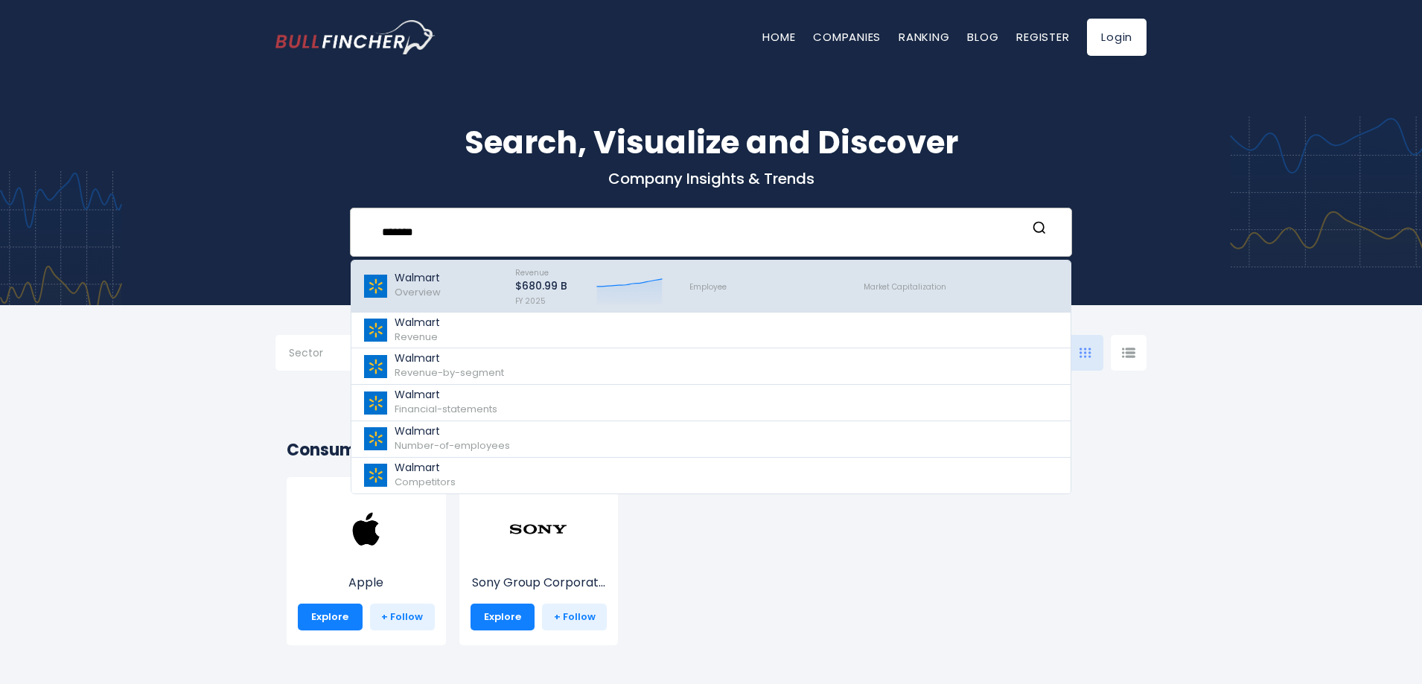
type input "*******"
click at [433, 295] on span "Overview" at bounding box center [418, 292] width 46 height 14
click at [435, 295] on span "Overview" at bounding box center [418, 292] width 46 height 14
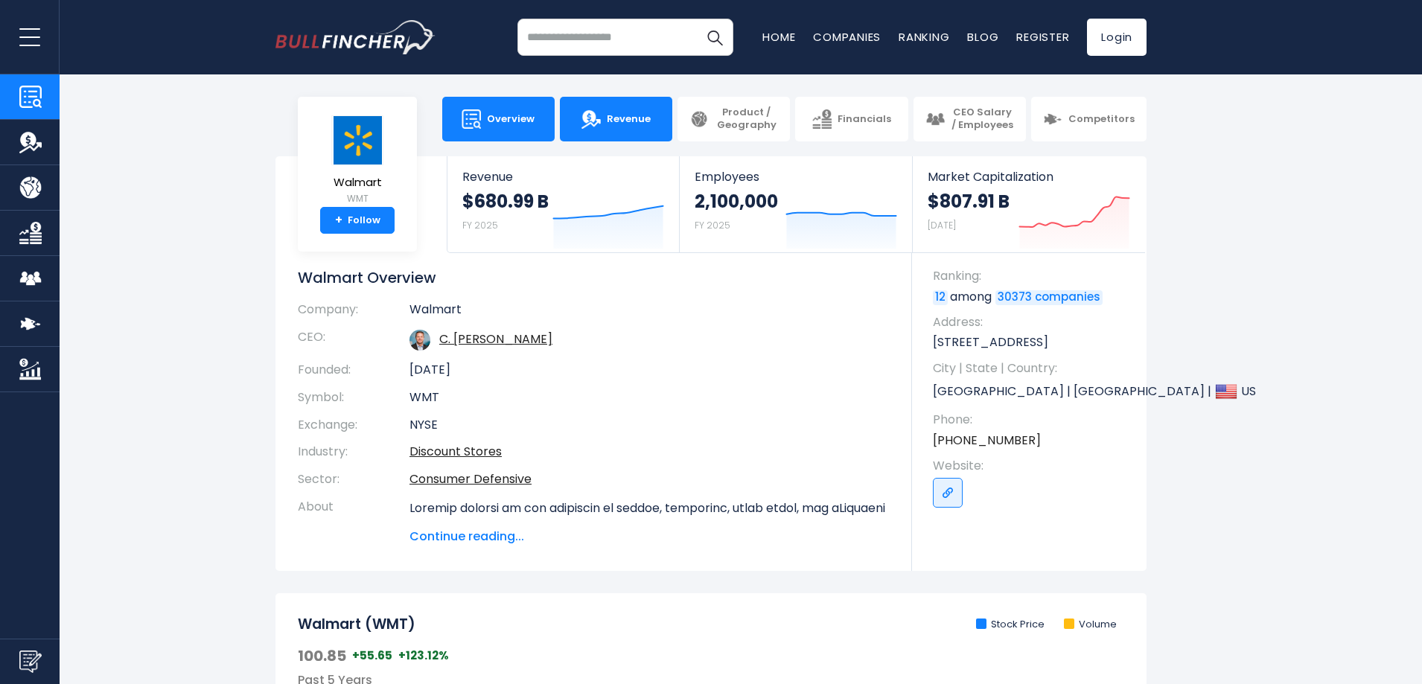
click at [613, 132] on link "Revenue" at bounding box center [616, 119] width 112 height 45
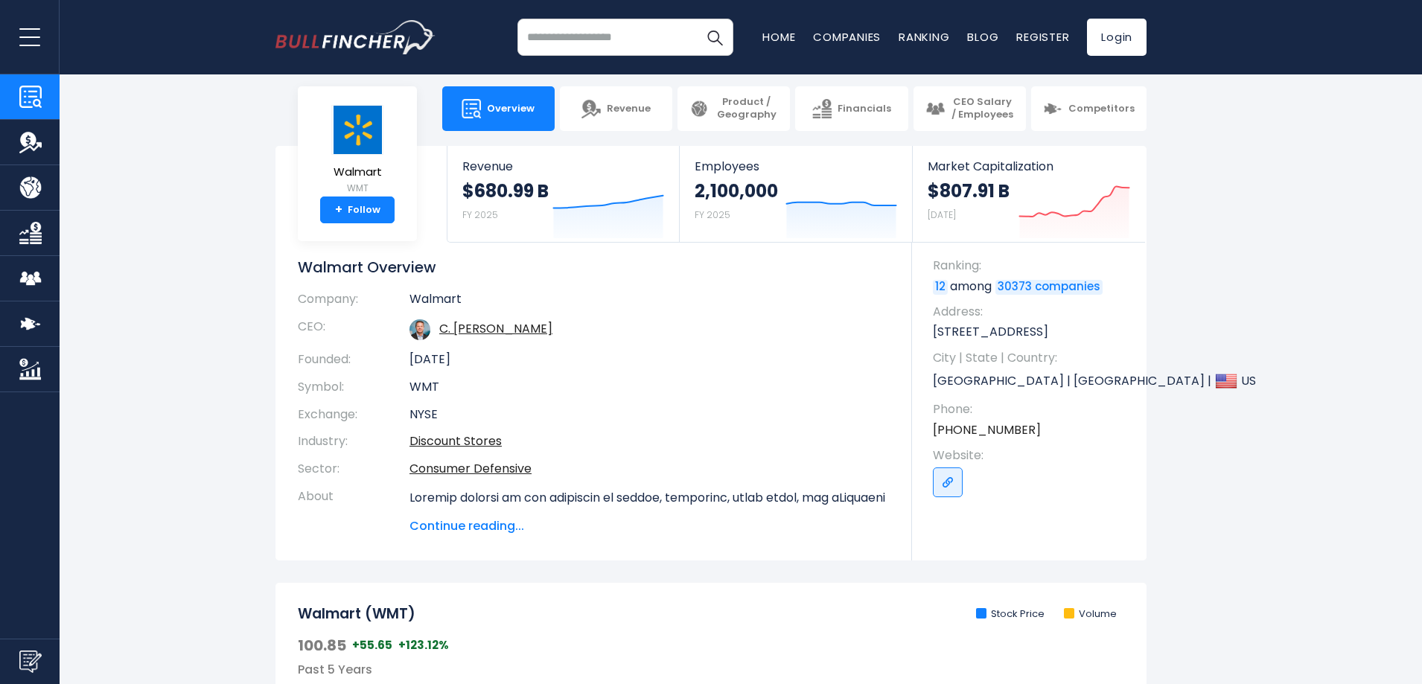
scroll to position [298, 0]
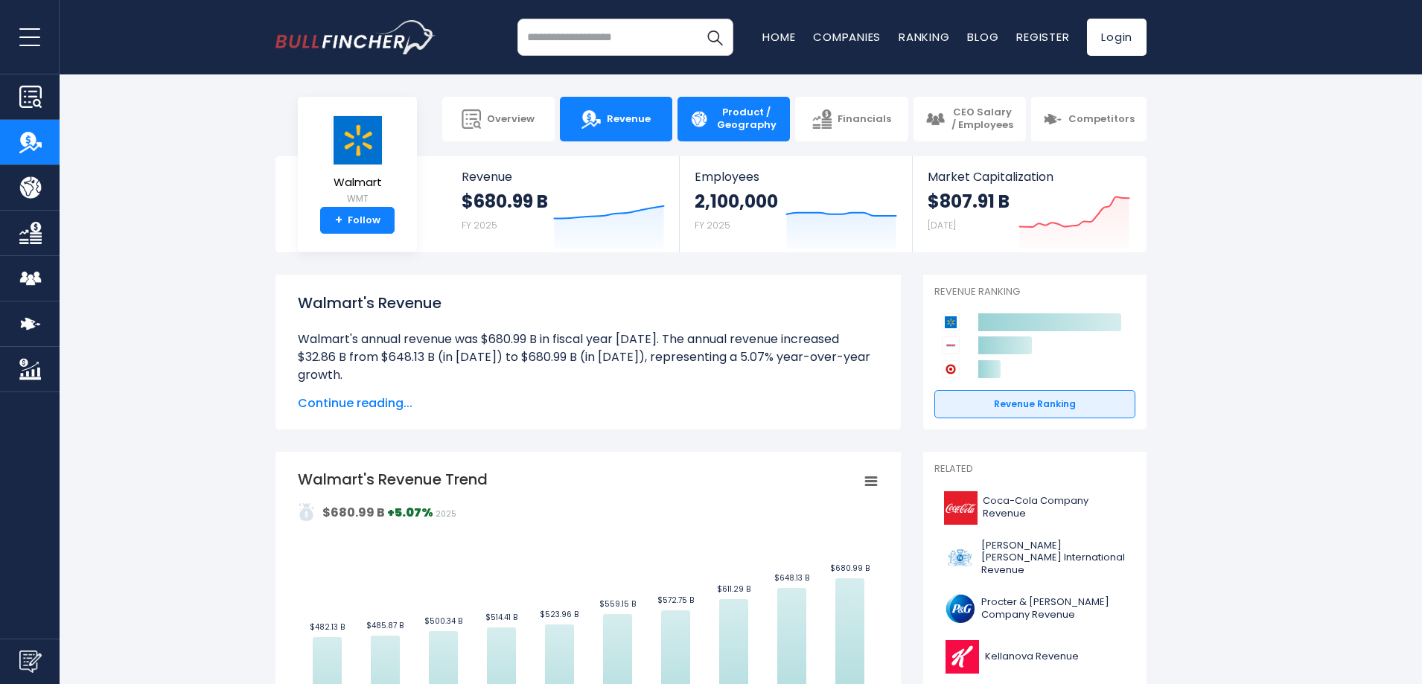
click at [736, 120] on span "Product / Geography" at bounding box center [746, 118] width 63 height 25
click at [745, 129] on span "Product / Geography" at bounding box center [746, 118] width 63 height 25
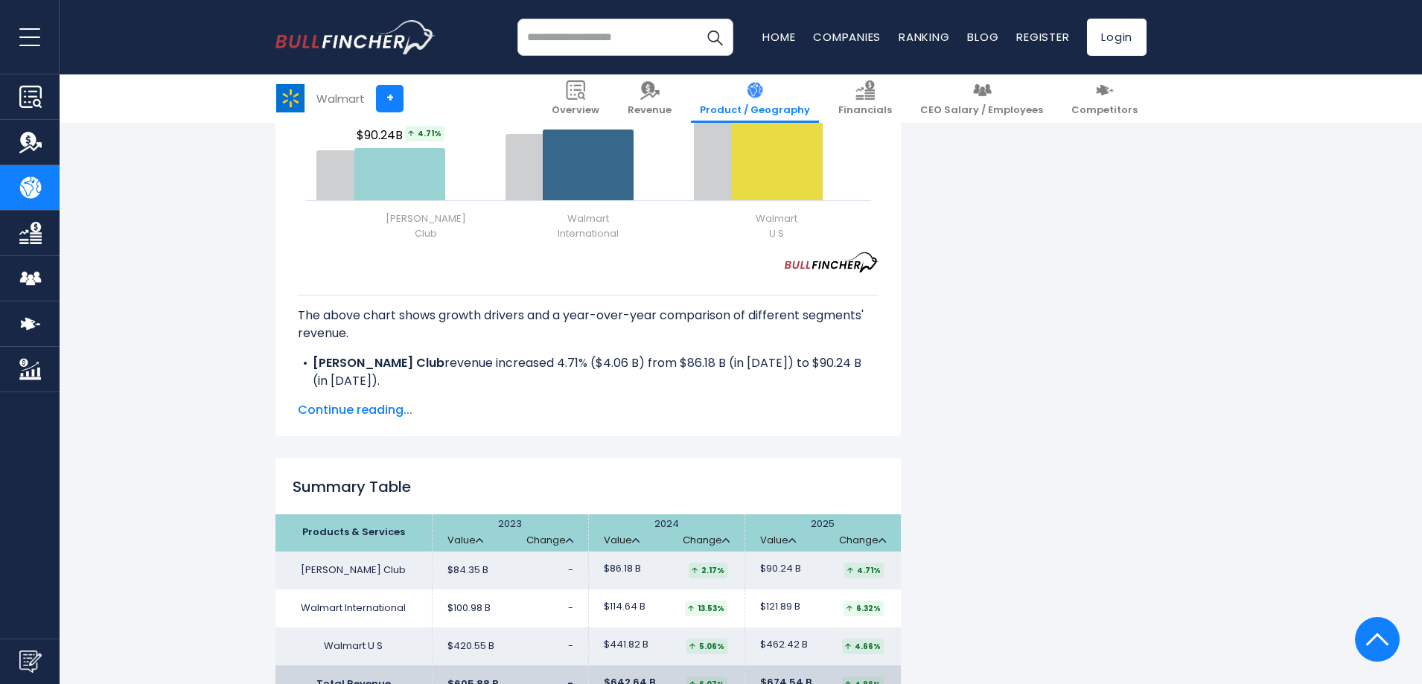
scroll to position [1787, 0]
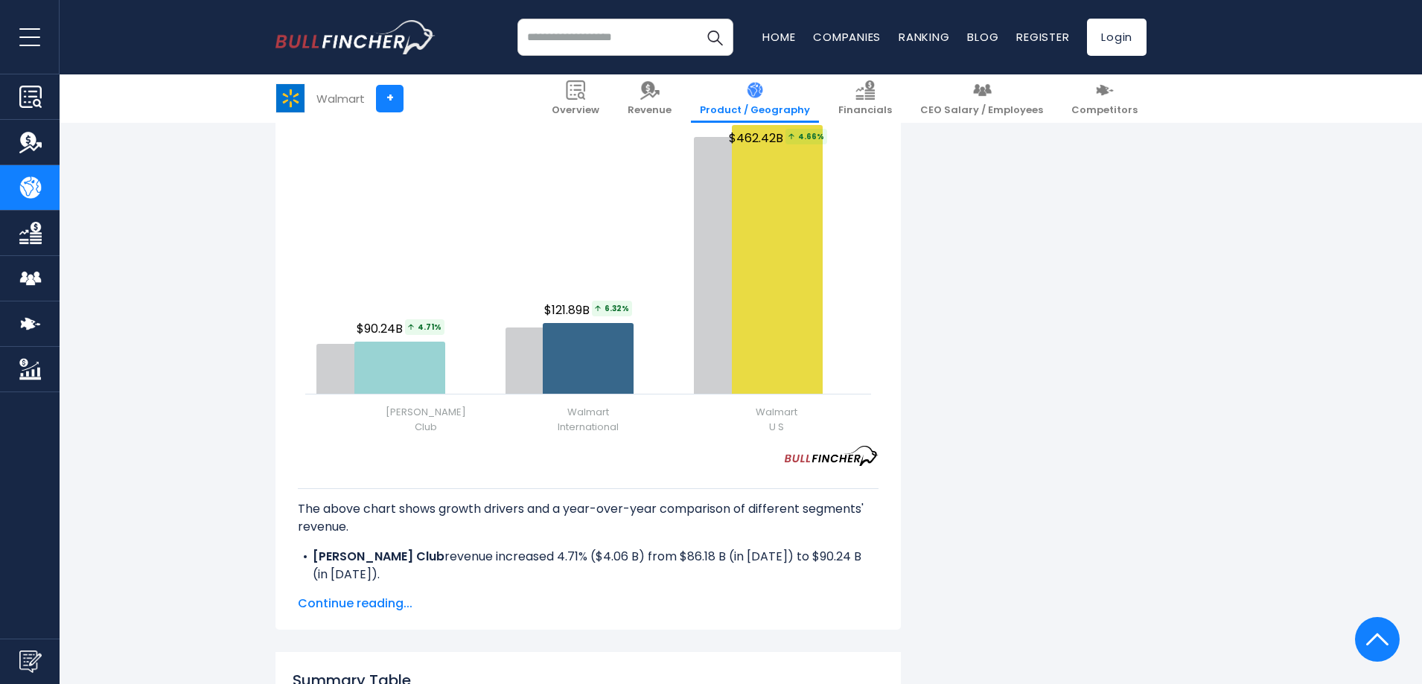
click at [357, 604] on span "Continue reading..." at bounding box center [588, 604] width 581 height 18
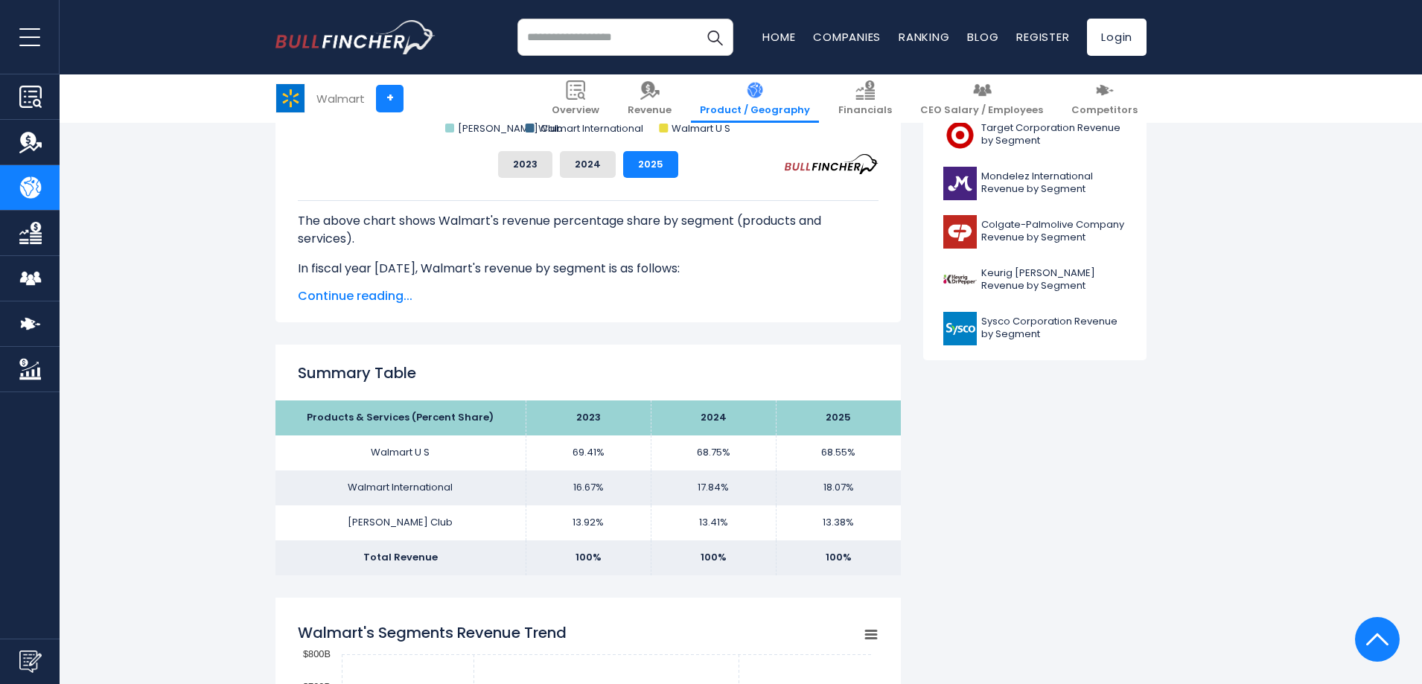
scroll to position [670, 0]
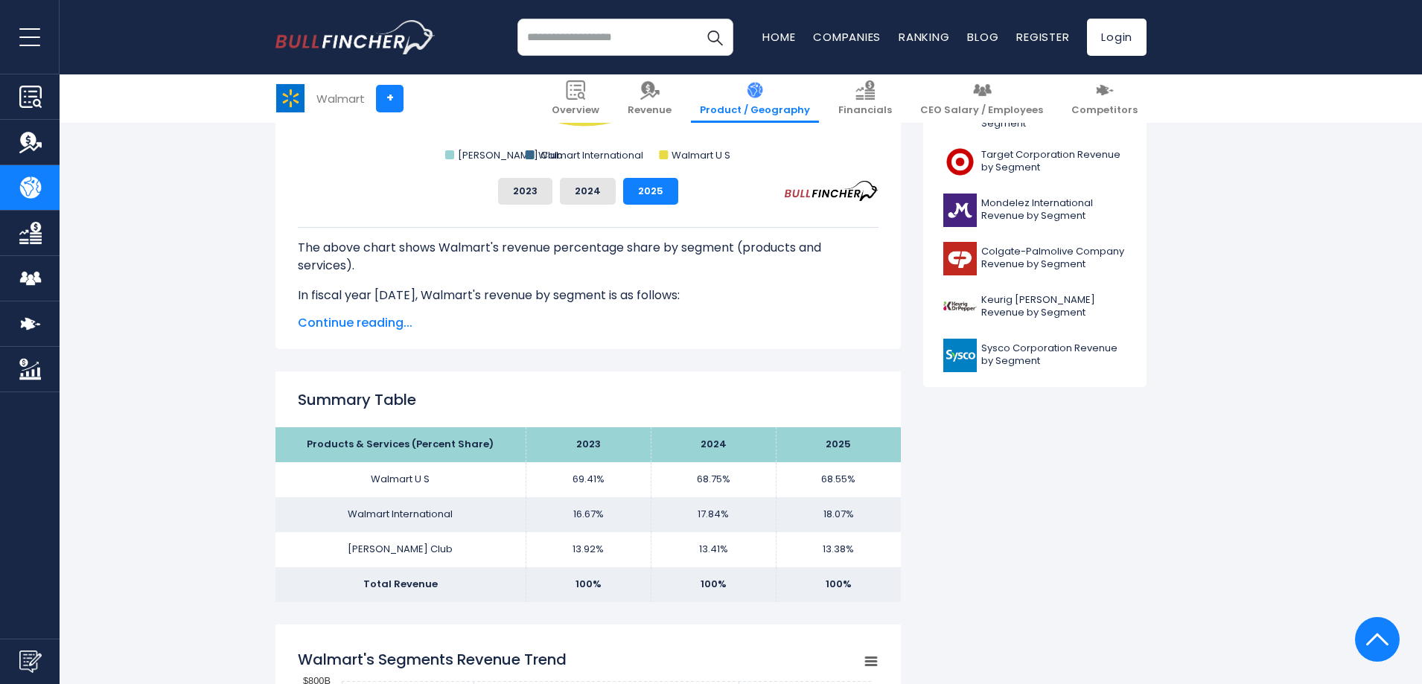
click at [362, 319] on span "Continue reading..." at bounding box center [588, 323] width 581 height 18
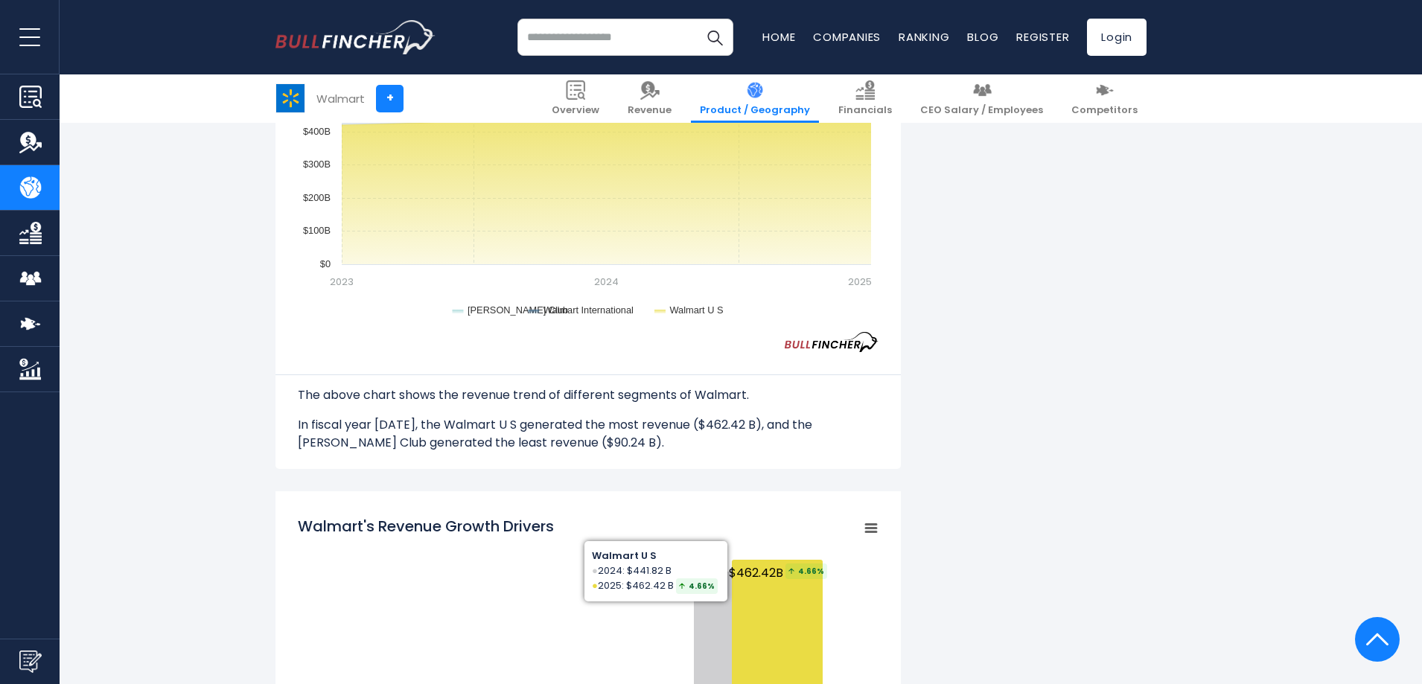
scroll to position [1712, 0]
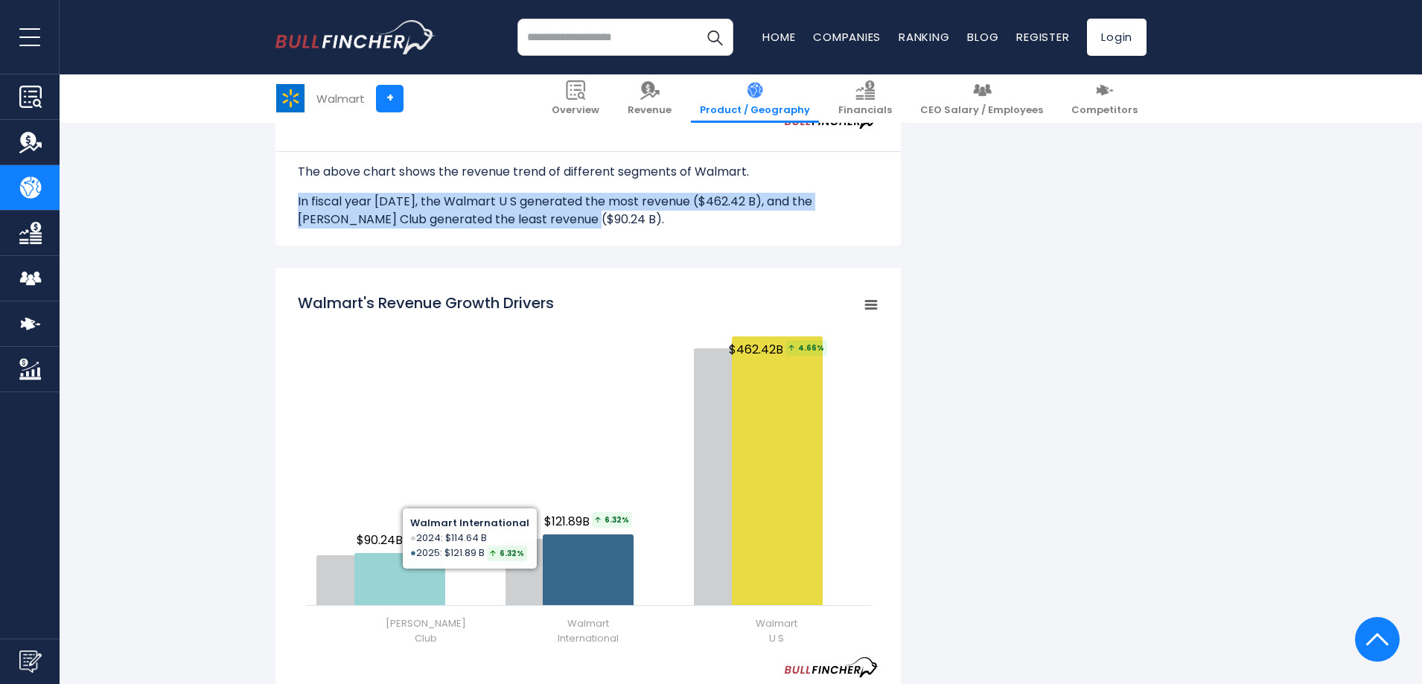
drag, startPoint x: 578, startPoint y: 223, endPoint x: 282, endPoint y: 191, distance: 297.3
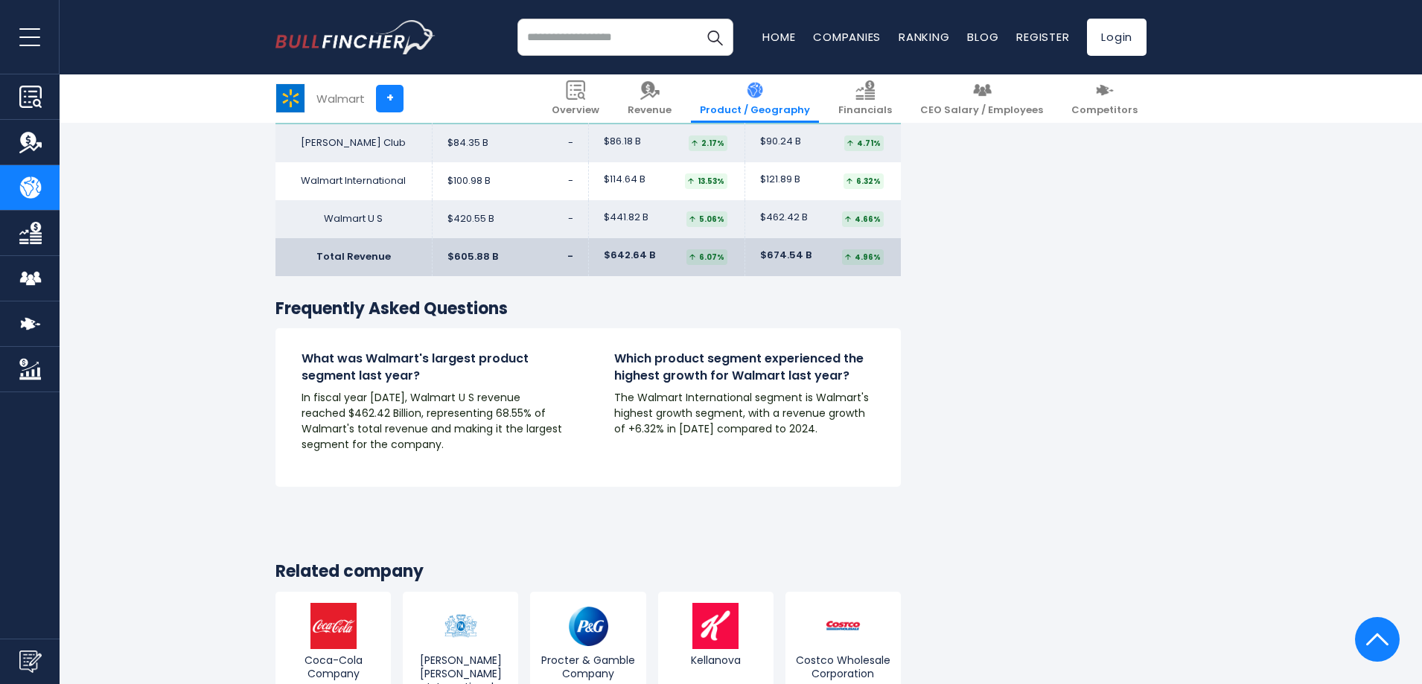
scroll to position [2605, 0]
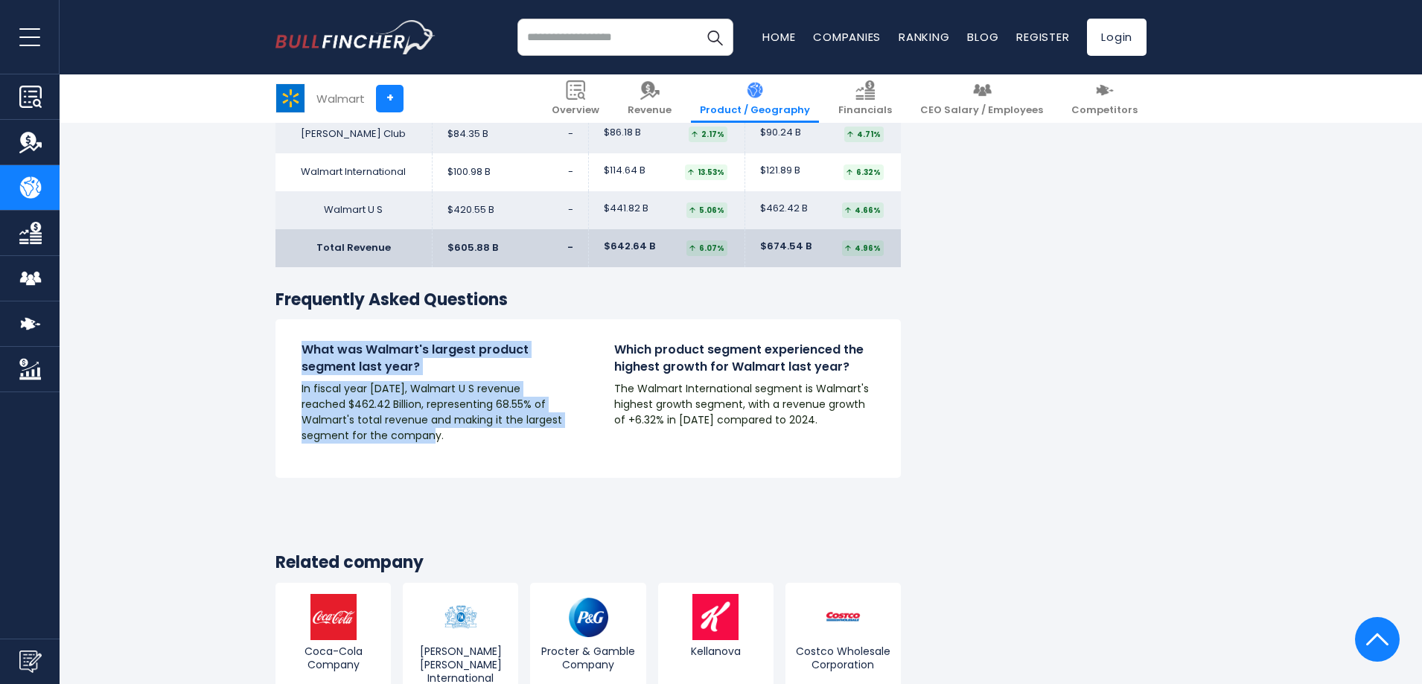
drag, startPoint x: 400, startPoint y: 423, endPoint x: 307, endPoint y: 346, distance: 120.6
click at [307, 346] on div "What was Walmart's largest product segment last year? In fiscal year 2025, Walm…" at bounding box center [431, 393] width 261 height 102
click at [539, 372] on h4 "What was Walmart's largest product segment last year?" at bounding box center [431, 358] width 261 height 33
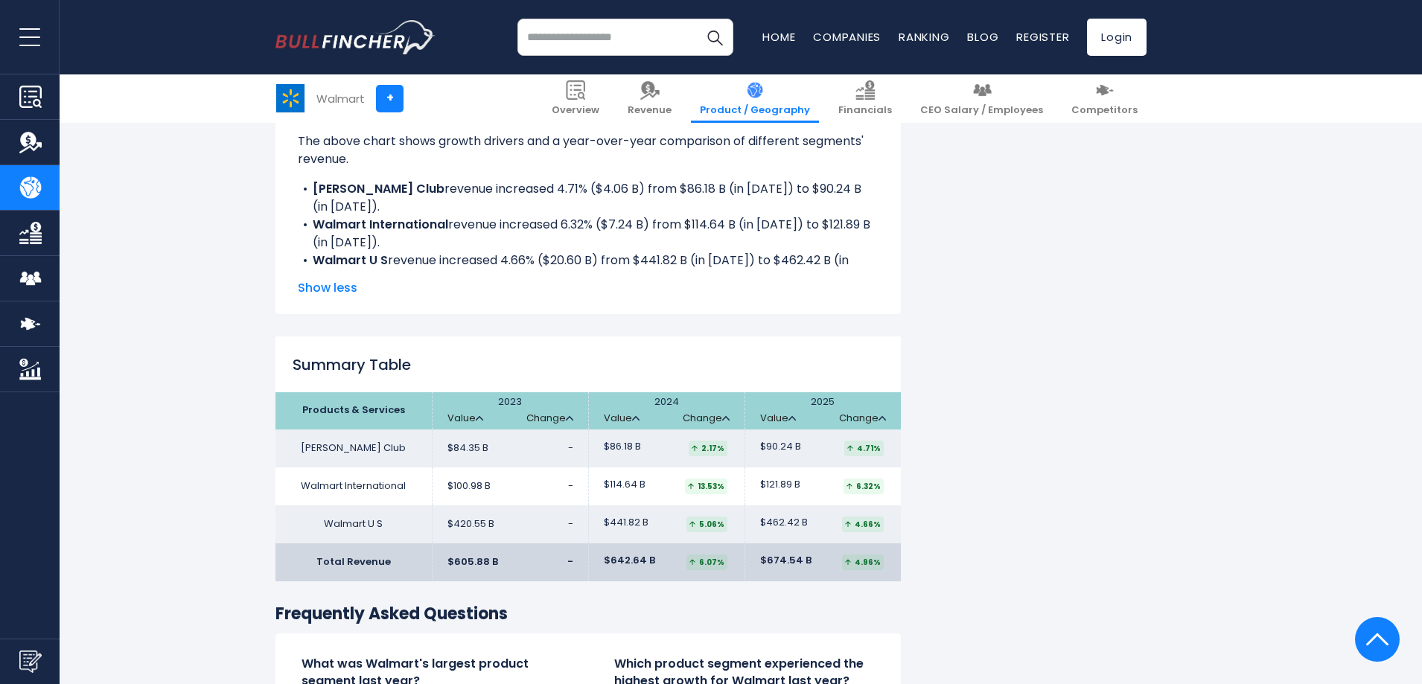
scroll to position [2308, 0]
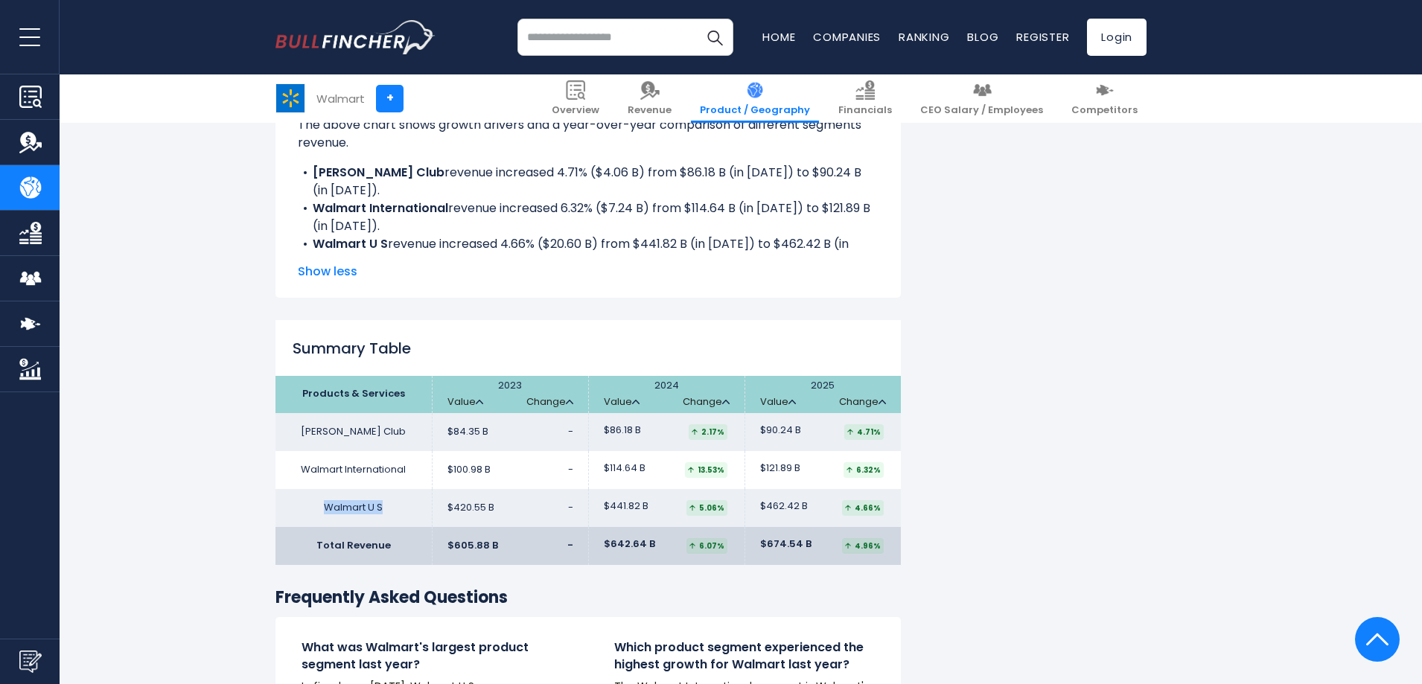
drag, startPoint x: 405, startPoint y: 501, endPoint x: 308, endPoint y: 514, distance: 97.6
click at [308, 514] on td "Walmart U S" at bounding box center [353, 508] width 156 height 38
copy td "Walmart U S"
click at [565, 45] on input "search" at bounding box center [625, 37] width 216 height 37
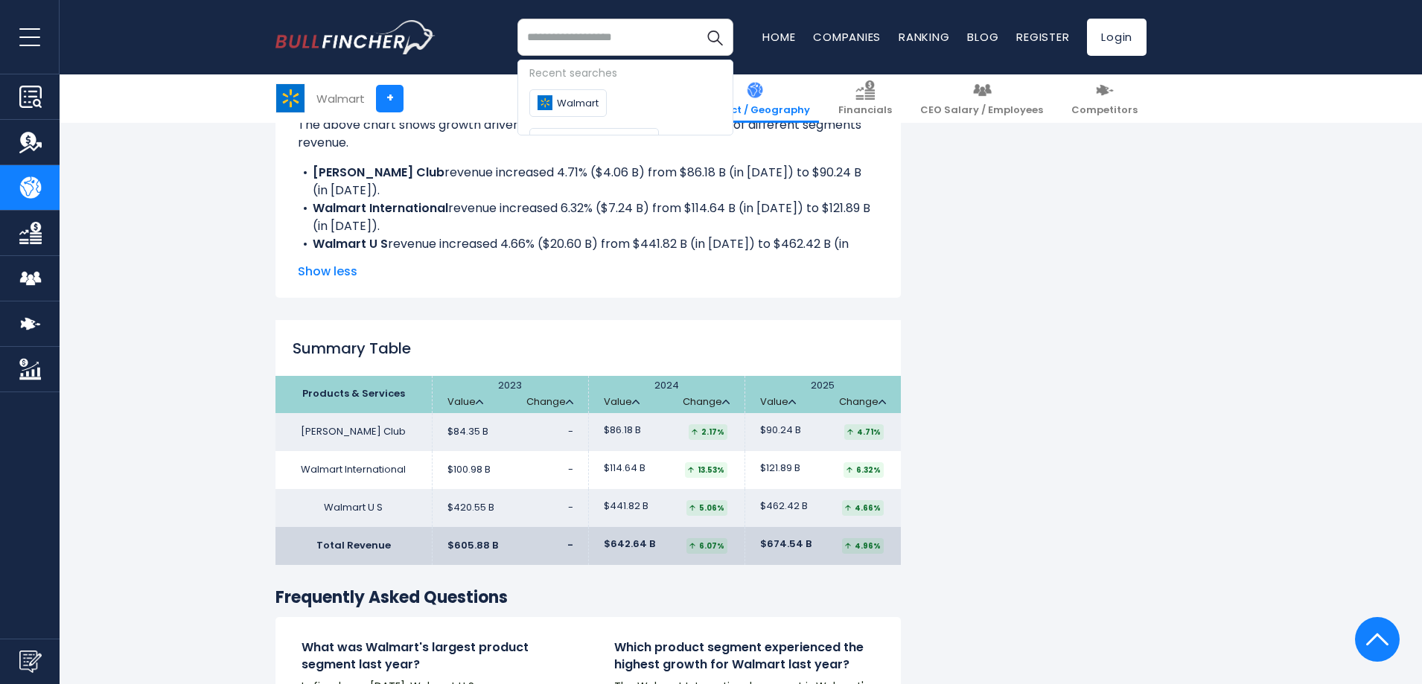
paste input "**********"
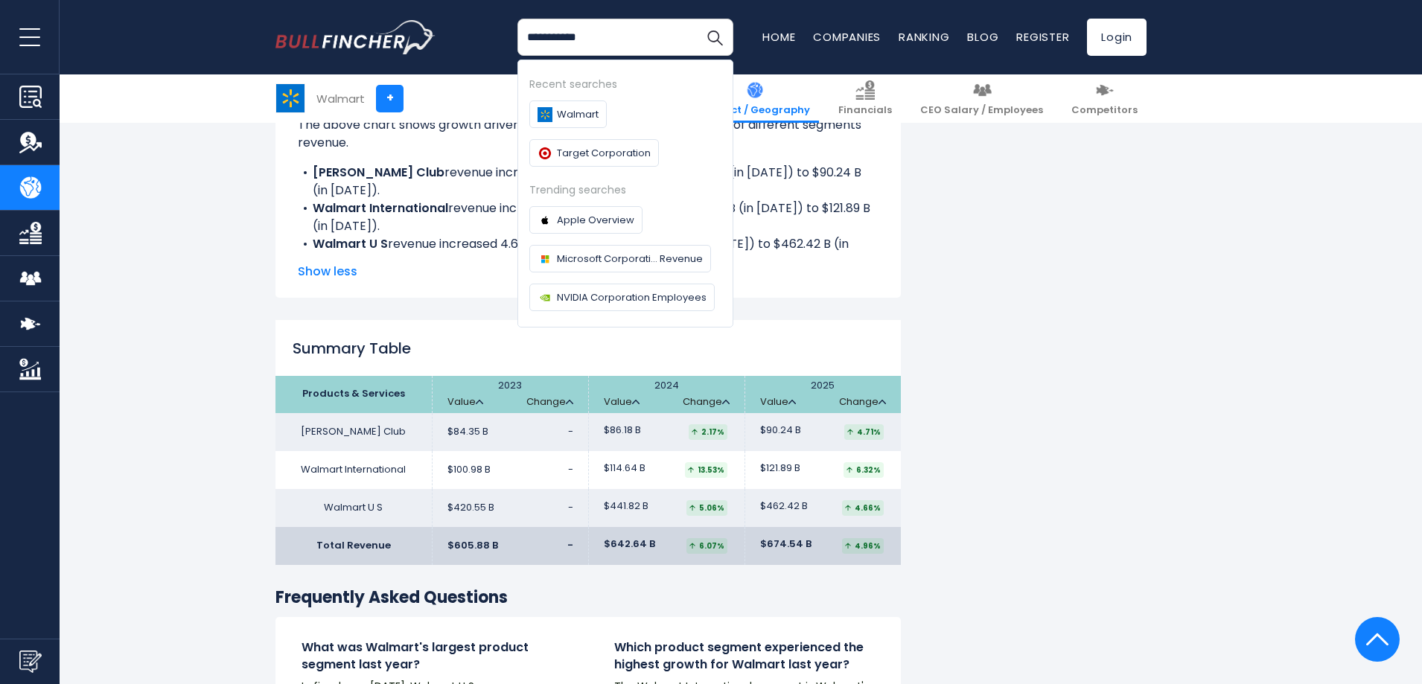
type input "**********"
click at [696, 19] on button "Search" at bounding box center [714, 37] width 37 height 37
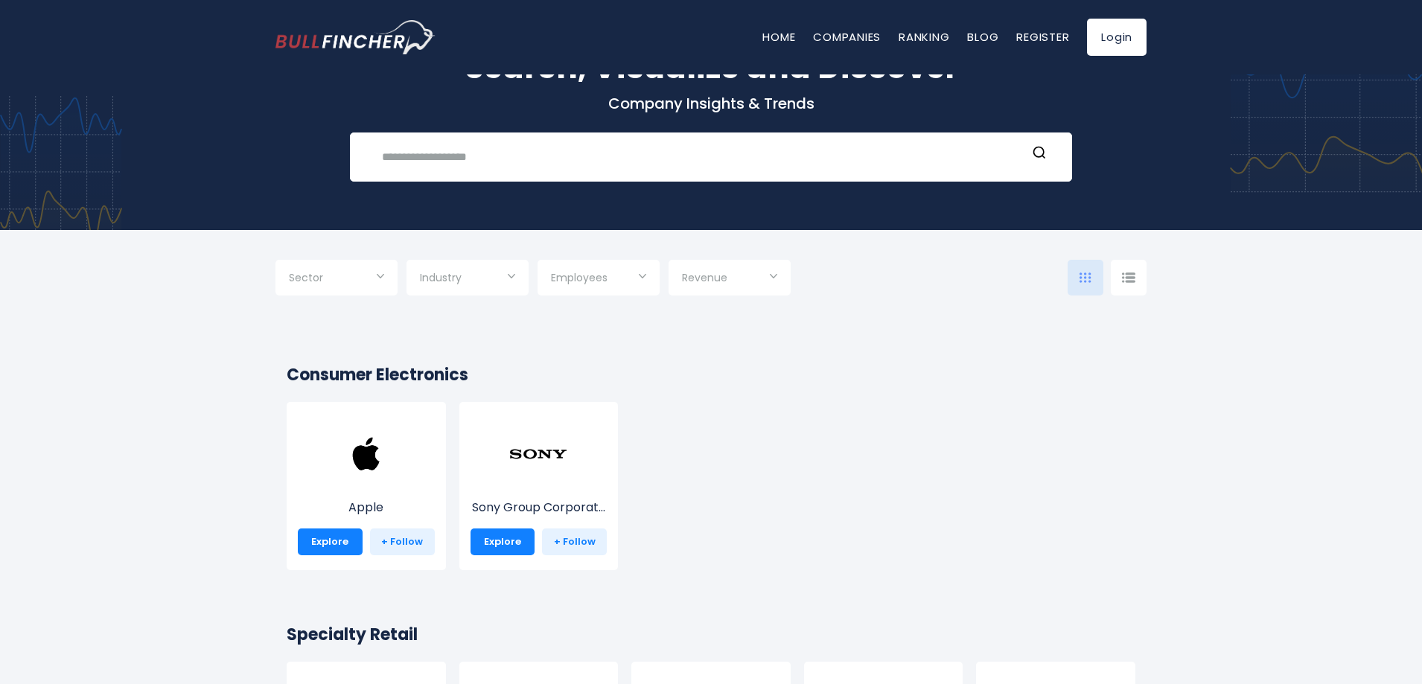
scroll to position [74, 0]
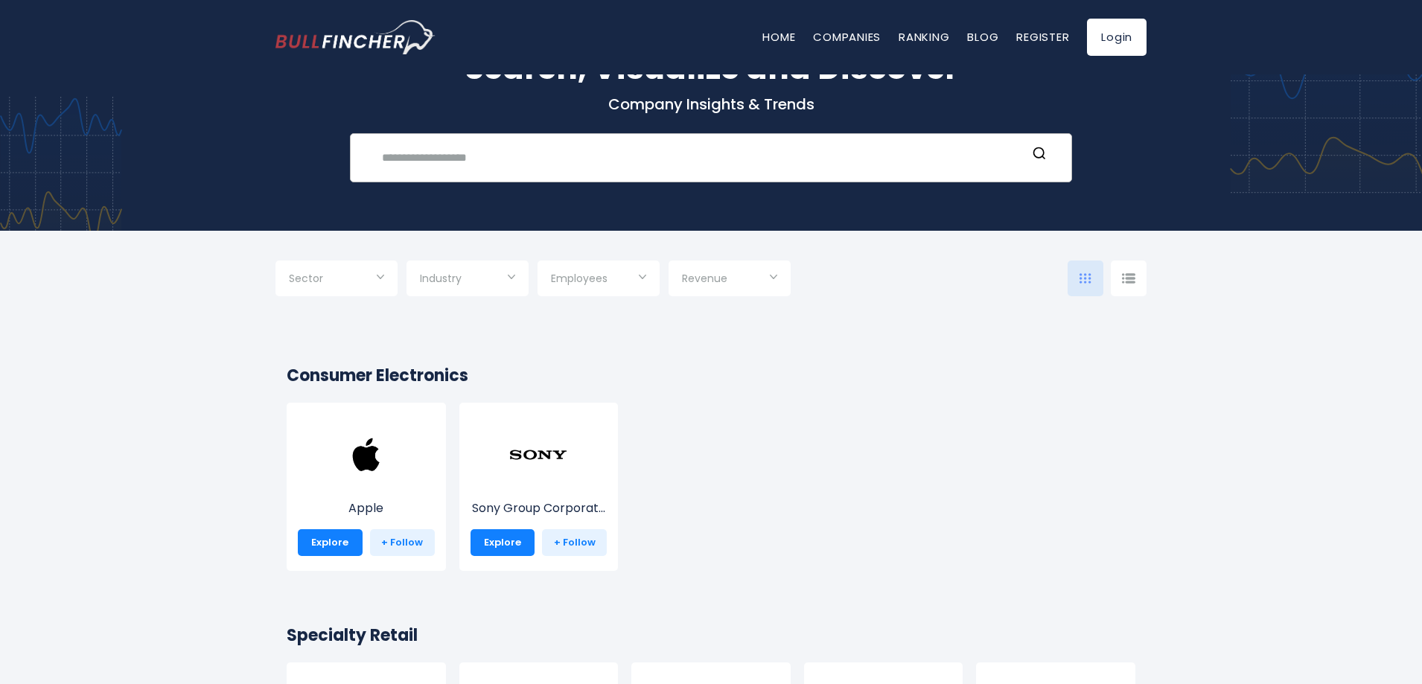
click at [462, 158] on input "text" at bounding box center [700, 158] width 654 height 28
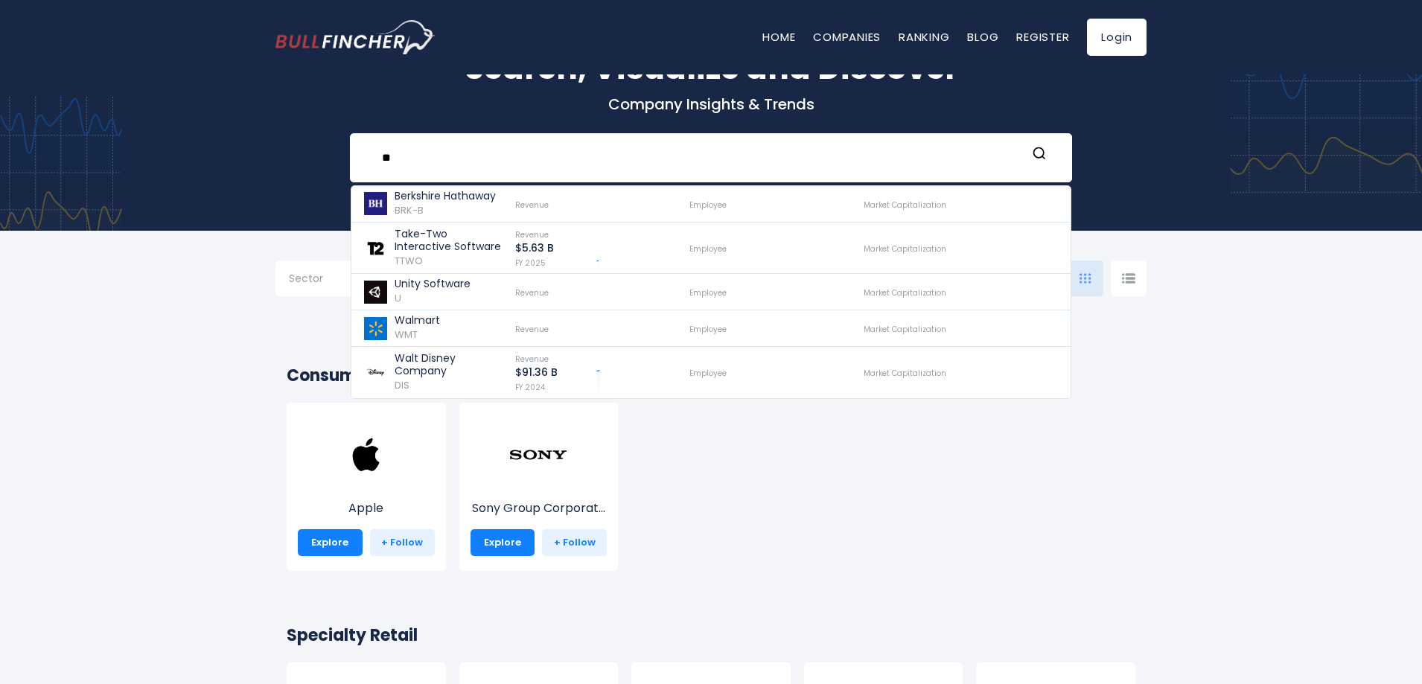
type input "**"
